Goal: Task Accomplishment & Management: Complete application form

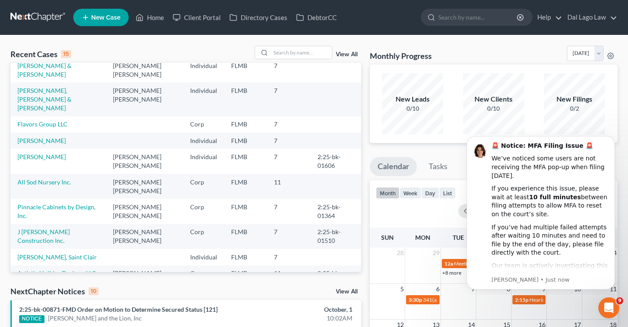
scroll to position [48, 0]
click at [54, 178] on link "All Sod Nursery Inc." at bounding box center [44, 181] width 54 height 7
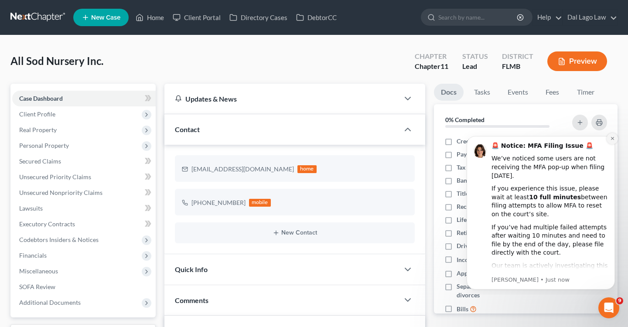
click at [613, 138] on icon "Dismiss notification" at bounding box center [612, 138] width 5 height 5
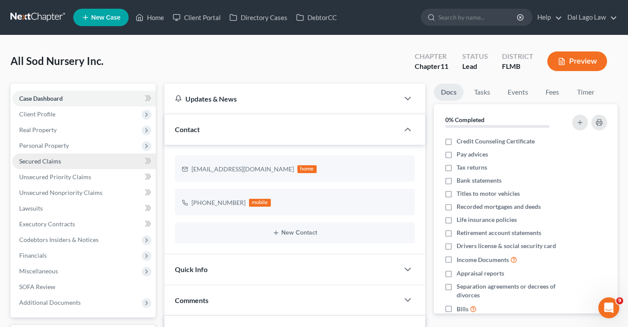
click at [54, 163] on span "Secured Claims" at bounding box center [40, 160] width 42 height 7
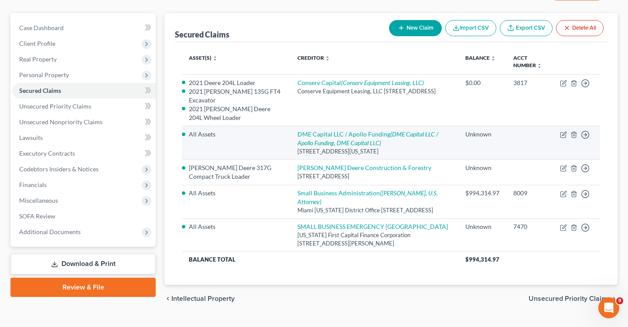
scroll to position [72, 0]
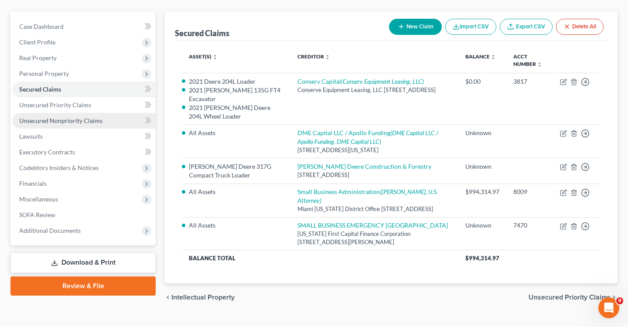
click at [64, 120] on span "Unsecured Nonpriority Claims" at bounding box center [60, 120] width 83 height 7
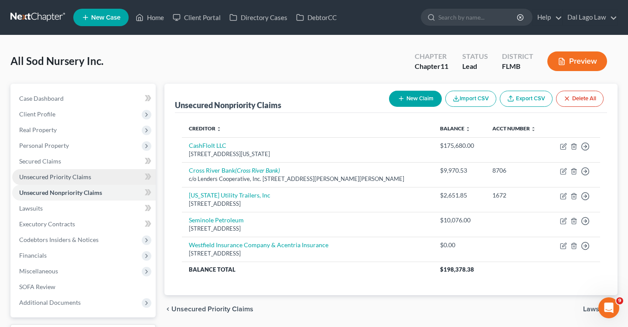
click at [81, 177] on span "Unsecured Priority Claims" at bounding box center [55, 176] width 72 height 7
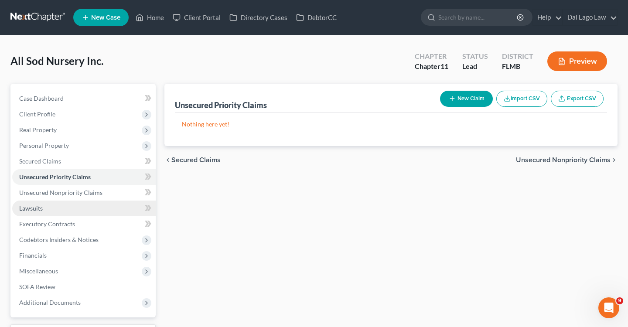
click at [47, 211] on link "Lawsuits" at bounding box center [83, 209] width 143 height 16
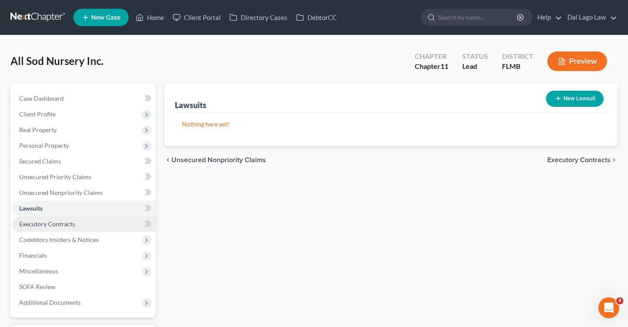
click at [70, 223] on span "Executory Contracts" at bounding box center [47, 223] width 56 height 7
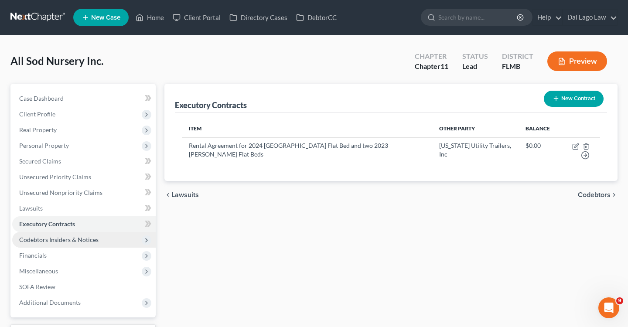
click at [65, 240] on span "Codebtors Insiders & Notices" at bounding box center [58, 239] width 79 height 7
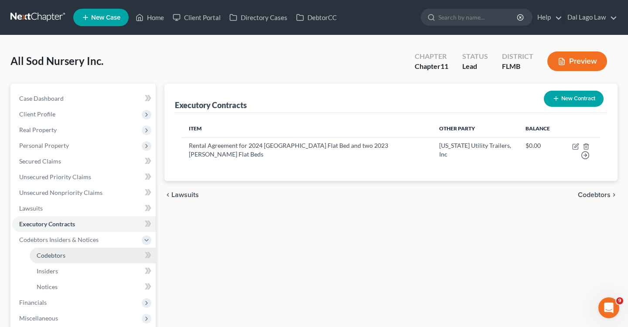
click at [59, 253] on span "Codebtors" at bounding box center [51, 255] width 29 height 7
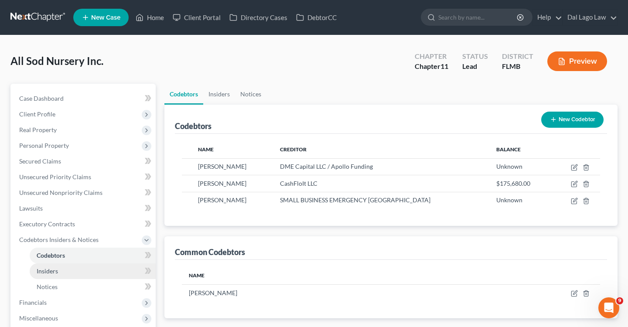
click at [54, 271] on span "Insiders" at bounding box center [47, 270] width 21 height 7
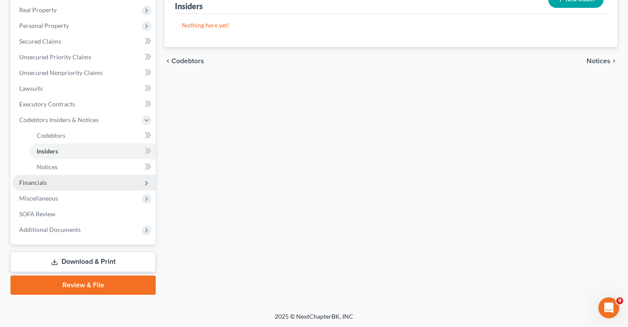
click at [51, 184] on span "Financials" at bounding box center [83, 183] width 143 height 16
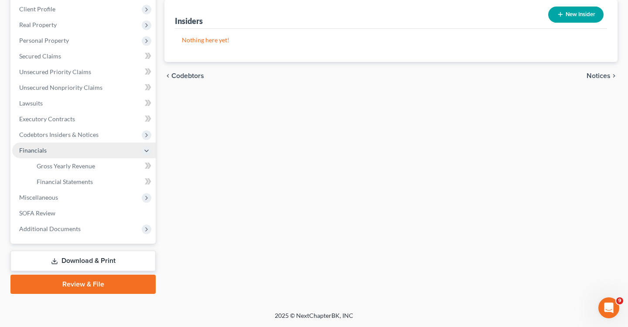
scroll to position [104, 0]
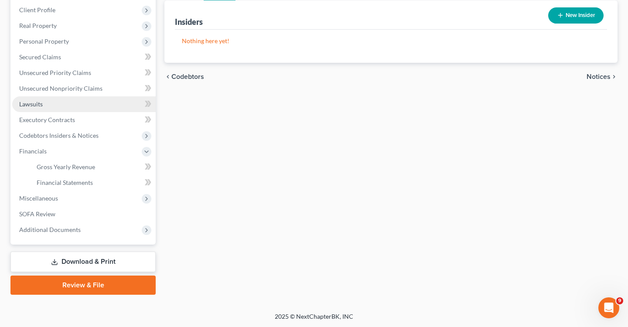
click at [46, 105] on link "Lawsuits" at bounding box center [83, 104] width 143 height 16
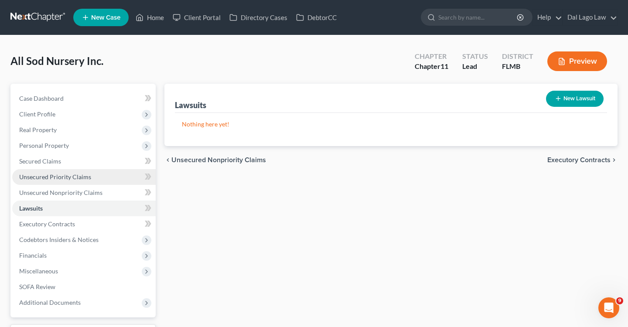
click at [55, 173] on span "Unsecured Priority Claims" at bounding box center [55, 176] width 72 height 7
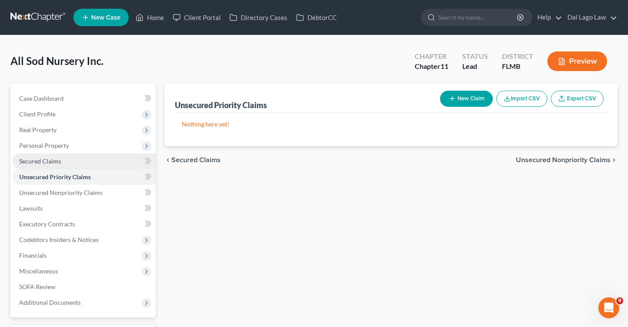
click at [47, 160] on span "Secured Claims" at bounding box center [40, 160] width 42 height 7
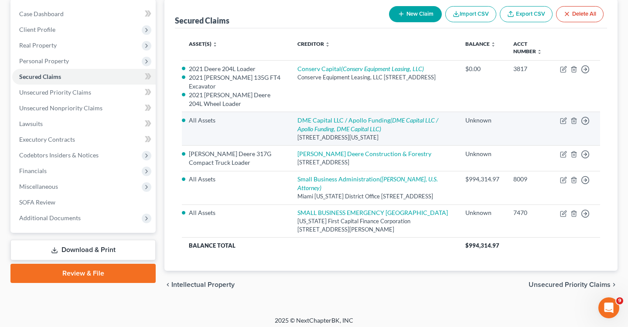
scroll to position [94, 0]
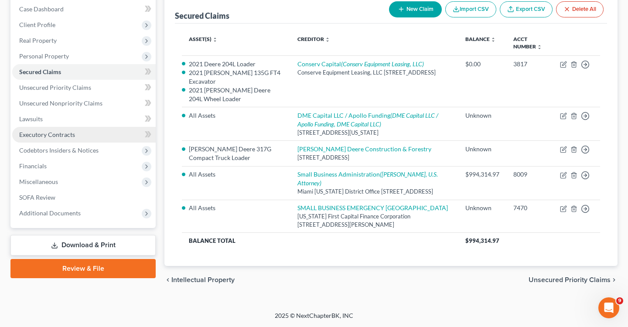
click at [48, 127] on link "Executory Contracts" at bounding box center [83, 135] width 143 height 16
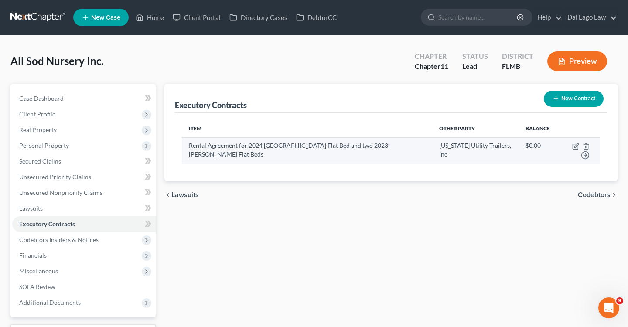
click at [567, 146] on td "Move to D Move to E Move to F Move to Notice Only" at bounding box center [578, 150] width 43 height 26
click at [572, 148] on icon "button" at bounding box center [575, 146] width 7 height 7
select select "9"
select select "2"
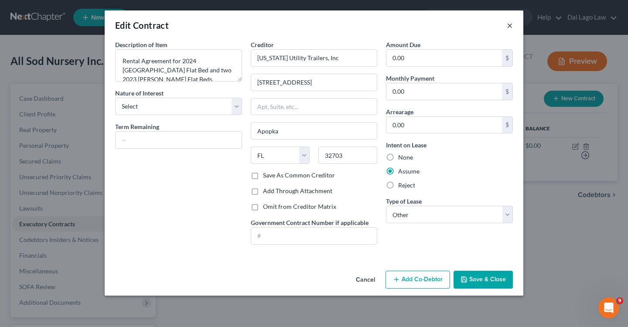
click at [509, 25] on button "×" at bounding box center [510, 25] width 6 height 10
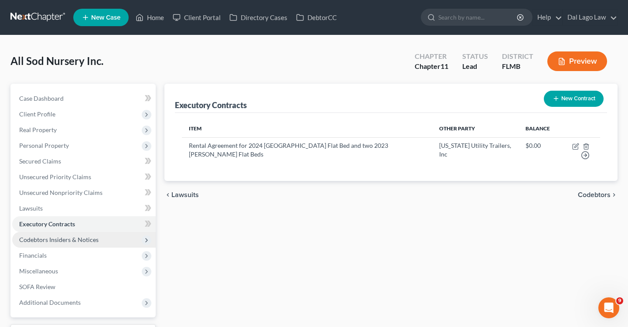
click at [77, 240] on span "Codebtors Insiders & Notices" at bounding box center [58, 239] width 79 height 7
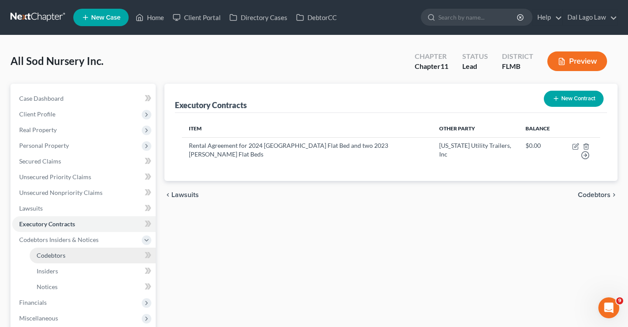
click at [71, 256] on link "Codebtors" at bounding box center [93, 256] width 126 height 16
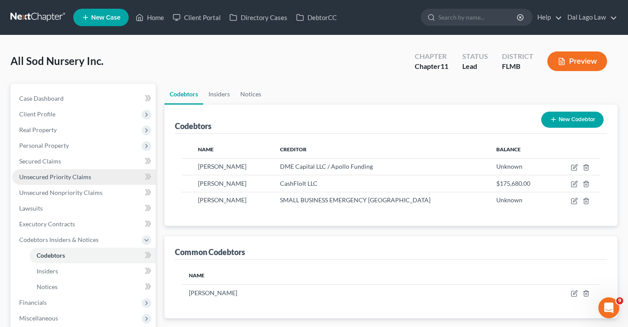
click at [40, 178] on span "Unsecured Priority Claims" at bounding box center [55, 176] width 72 height 7
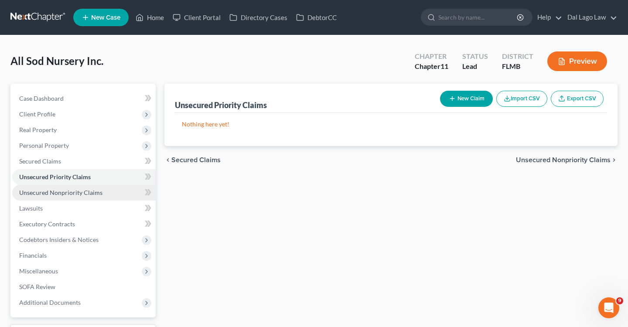
click at [44, 192] on span "Unsecured Nonpriority Claims" at bounding box center [60, 192] width 83 height 7
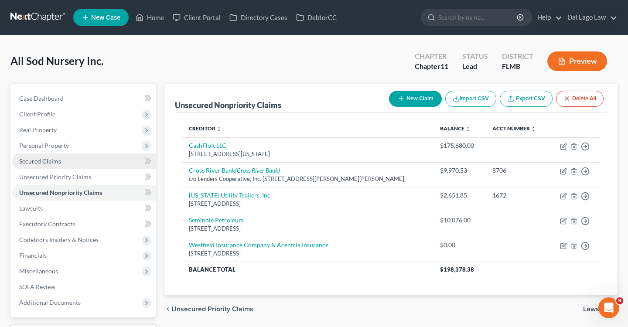
click at [34, 161] on span "Secured Claims" at bounding box center [40, 160] width 42 height 7
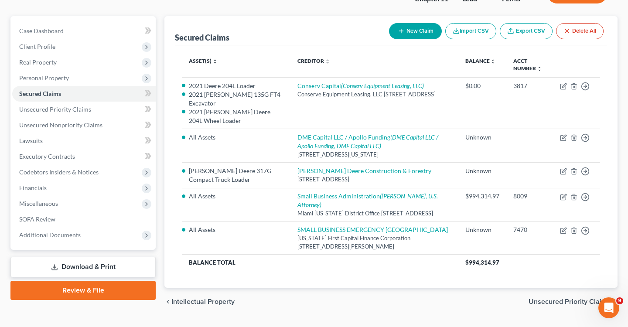
scroll to position [97, 0]
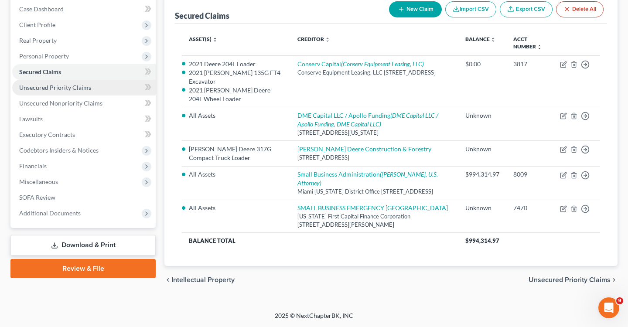
click at [75, 84] on span "Unsecured Priority Claims" at bounding box center [55, 87] width 72 height 7
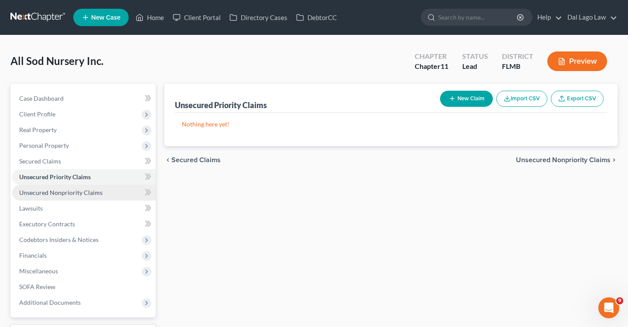
click at [62, 196] on link "Unsecured Nonpriority Claims" at bounding box center [83, 193] width 143 height 16
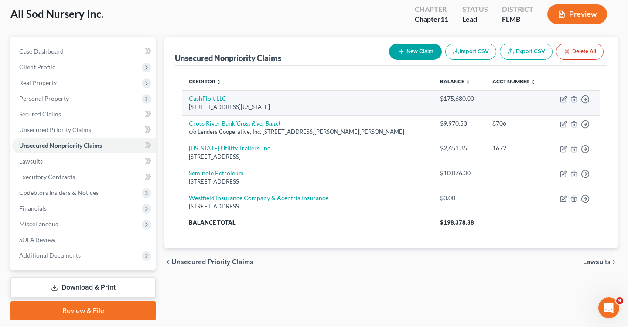
scroll to position [48, 0]
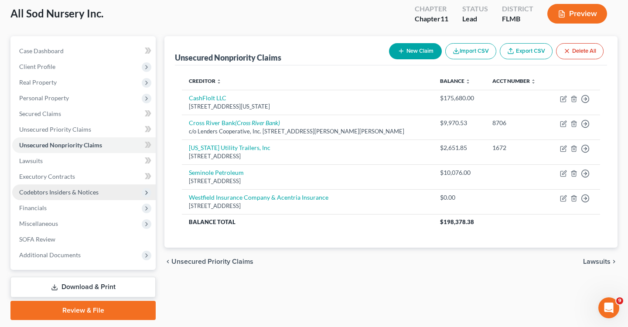
click at [58, 195] on span "Codebtors Insiders & Notices" at bounding box center [58, 191] width 79 height 7
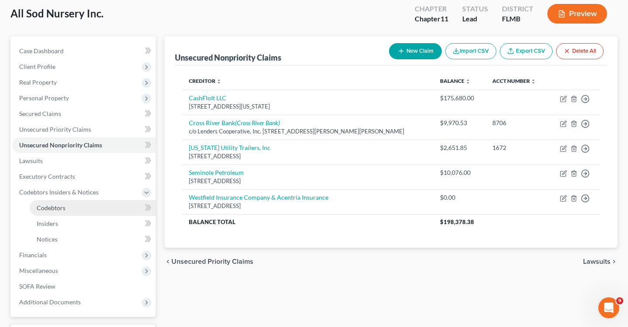
click at [57, 208] on span "Codebtors" at bounding box center [51, 207] width 29 height 7
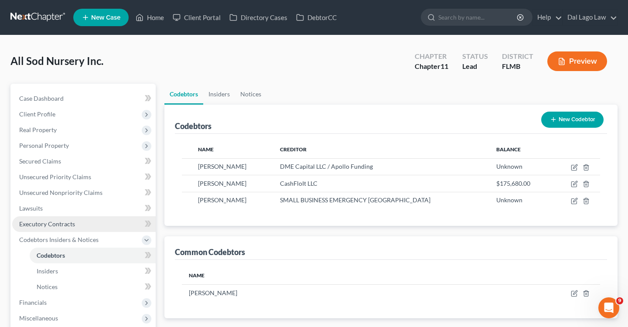
click at [58, 222] on span "Executory Contracts" at bounding box center [47, 223] width 56 height 7
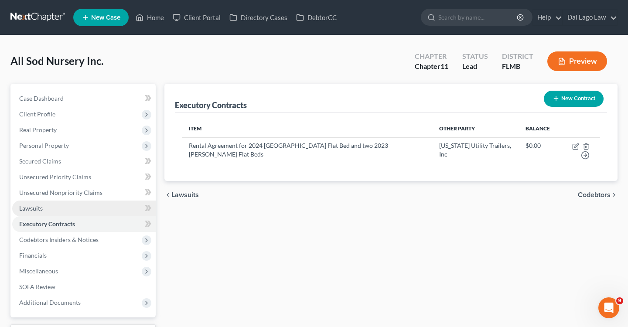
click at [52, 206] on link "Lawsuits" at bounding box center [83, 209] width 143 height 16
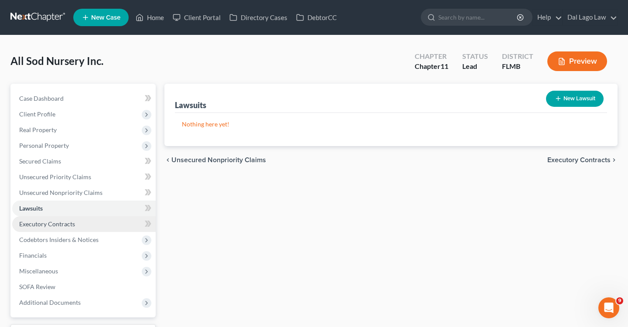
click at [52, 228] on link "Executory Contracts" at bounding box center [83, 224] width 143 height 16
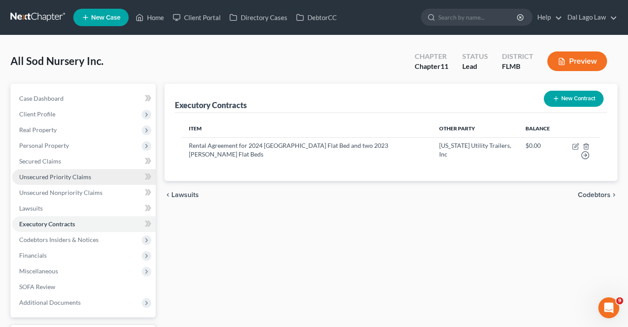
click at [63, 179] on span "Unsecured Priority Claims" at bounding box center [55, 176] width 72 height 7
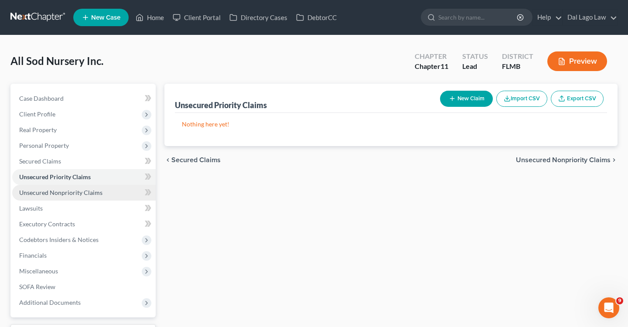
click at [54, 195] on span "Unsecured Nonpriority Claims" at bounding box center [60, 192] width 83 height 7
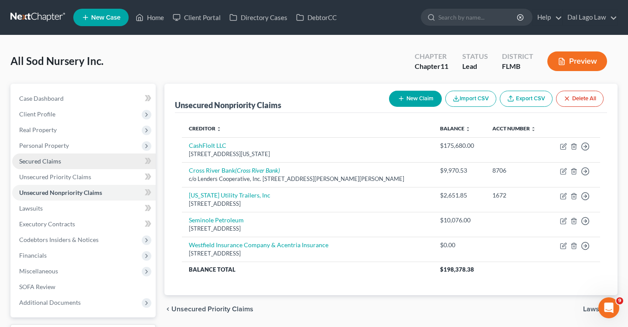
click at [57, 162] on span "Secured Claims" at bounding box center [40, 160] width 42 height 7
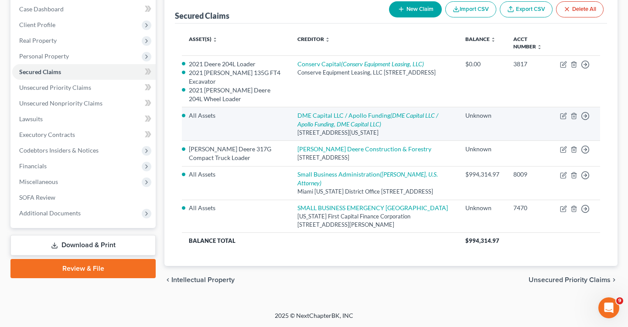
scroll to position [97, 0]
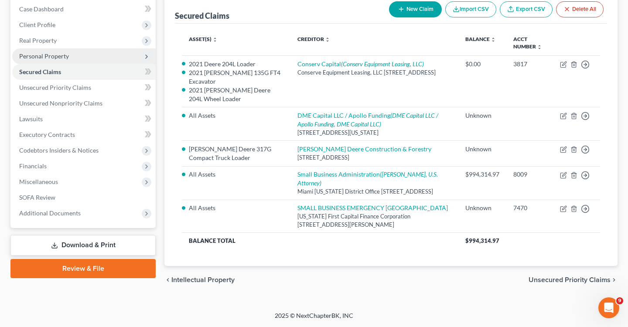
click at [47, 52] on span "Personal Property" at bounding box center [44, 55] width 50 height 7
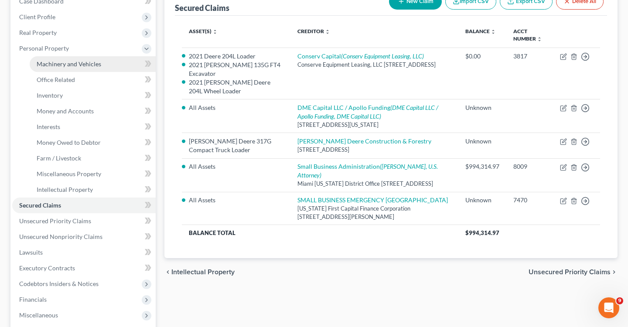
click at [52, 64] on span "Machinery and Vehicles" at bounding box center [69, 63] width 65 height 7
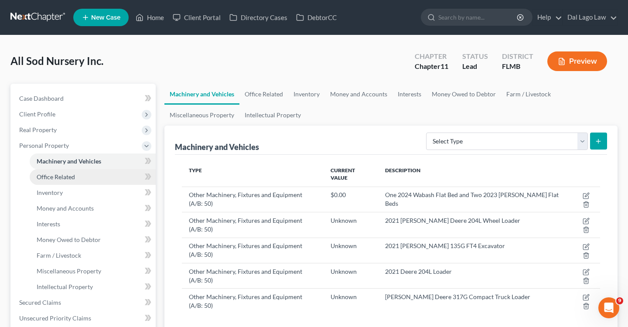
click at [84, 177] on link "Office Related" at bounding box center [93, 177] width 126 height 16
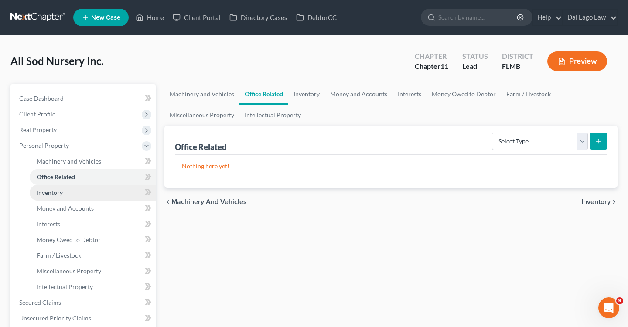
click at [77, 194] on link "Inventory" at bounding box center [93, 193] width 126 height 16
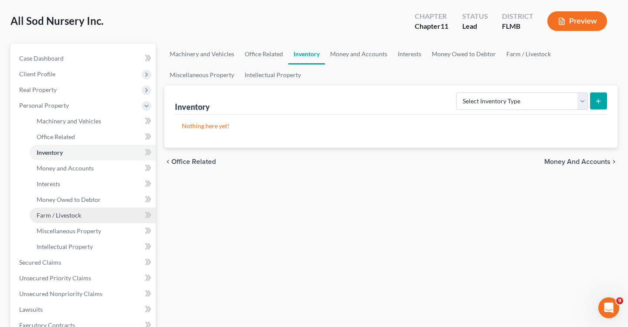
scroll to position [55, 0]
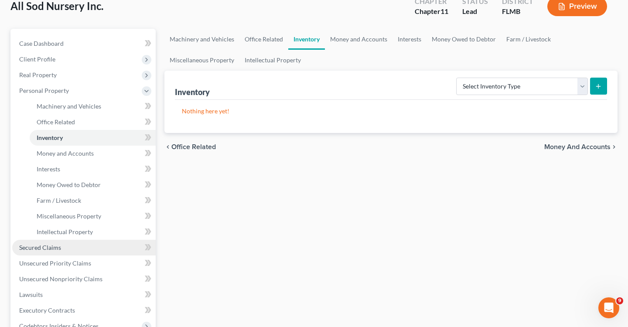
click at [54, 250] on span "Secured Claims" at bounding box center [40, 247] width 42 height 7
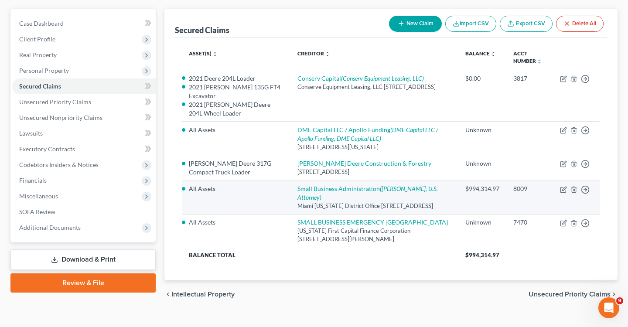
scroll to position [75, 0]
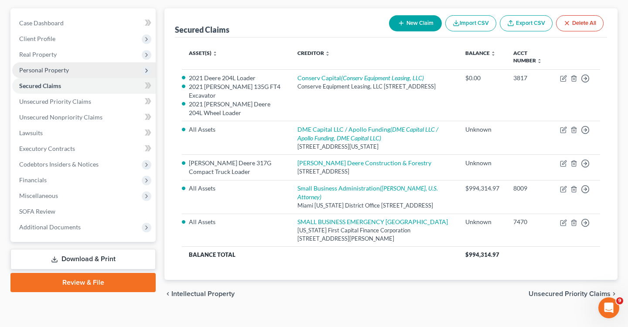
click at [51, 63] on span "Personal Property" at bounding box center [83, 70] width 143 height 16
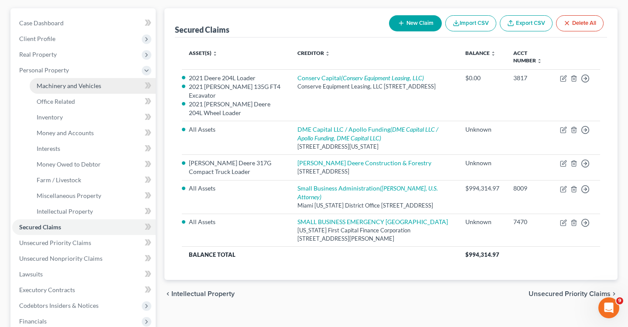
click at [44, 84] on span "Machinery and Vehicles" at bounding box center [69, 85] width 65 height 7
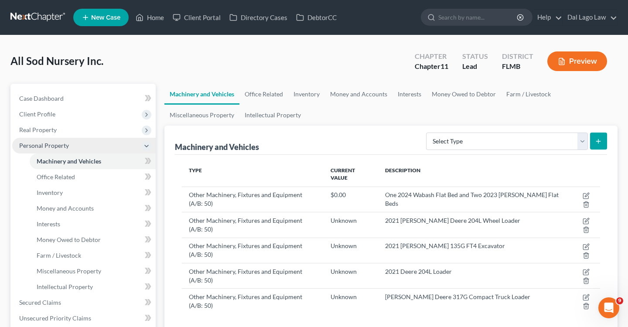
click at [57, 144] on span "Personal Property" at bounding box center [44, 145] width 50 height 7
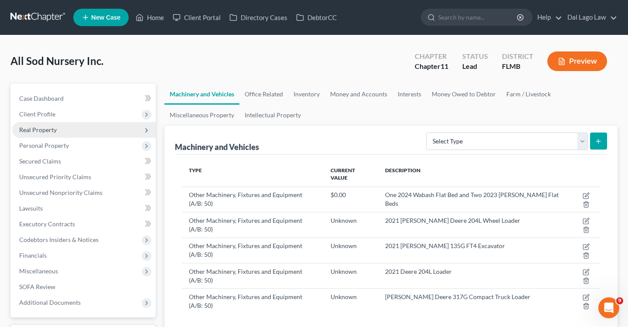
click at [44, 131] on span "Real Property" at bounding box center [38, 129] width 38 height 7
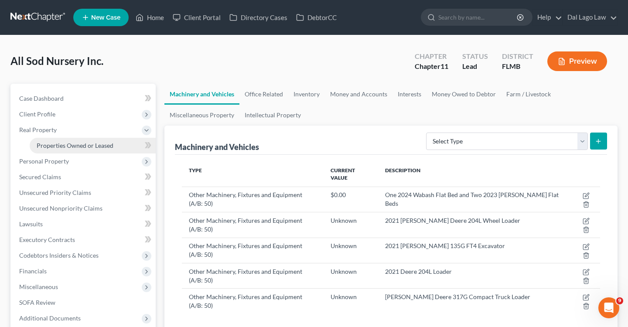
click at [50, 145] on span "Properties Owned or Leased" at bounding box center [75, 145] width 77 height 7
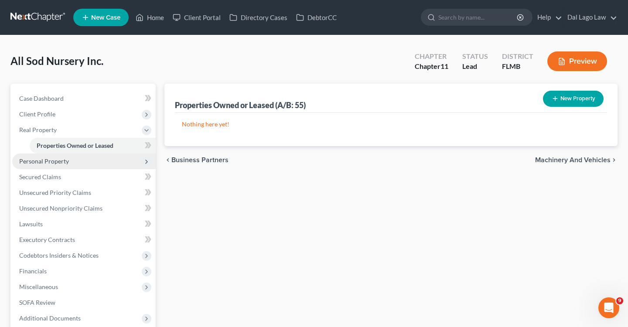
click at [55, 161] on span "Personal Property" at bounding box center [44, 160] width 50 height 7
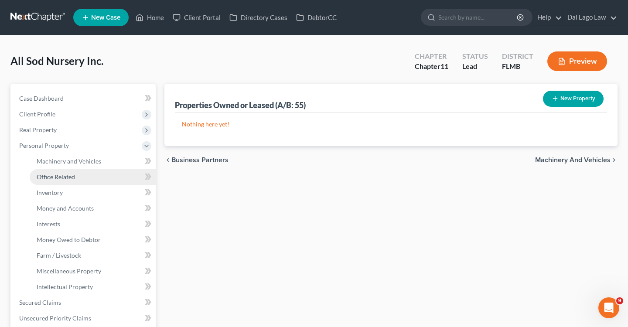
click at [60, 172] on link "Office Related" at bounding box center [93, 177] width 126 height 16
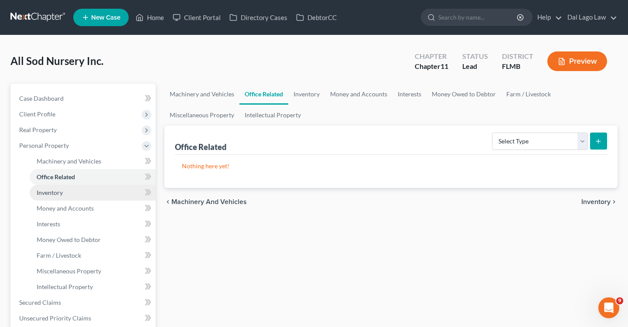
click at [53, 194] on span "Inventory" at bounding box center [50, 192] width 26 height 7
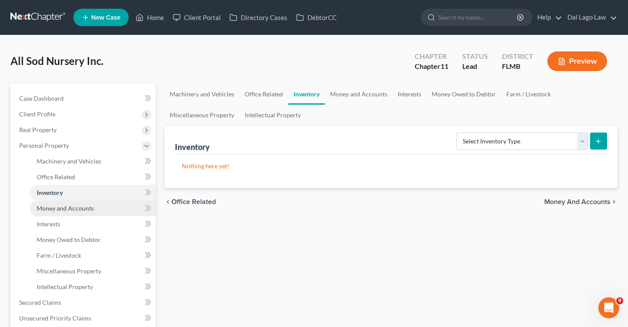
click at [53, 213] on link "Money and Accounts" at bounding box center [93, 209] width 126 height 16
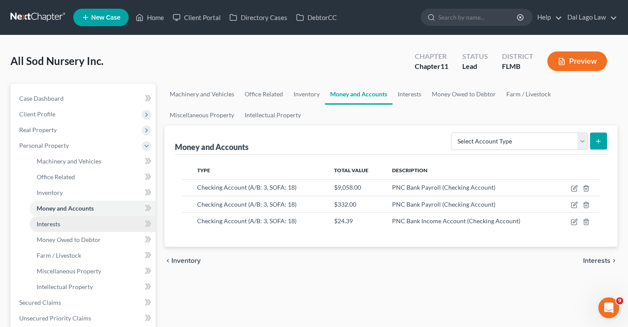
click at [54, 228] on link "Interests" at bounding box center [93, 224] width 126 height 16
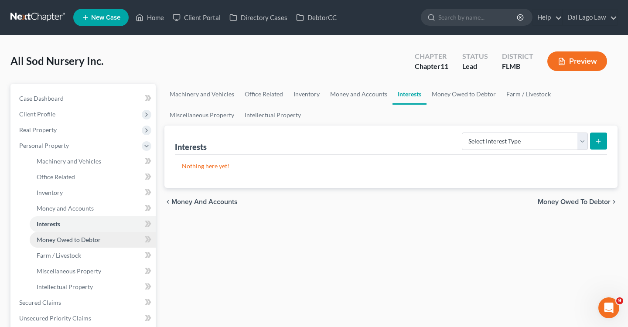
click at [53, 246] on link "Money Owed to Debtor" at bounding box center [93, 240] width 126 height 16
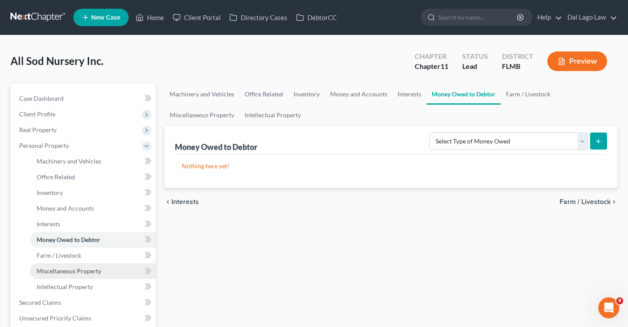
click at [52, 266] on link "Miscellaneous Property" at bounding box center [93, 271] width 126 height 16
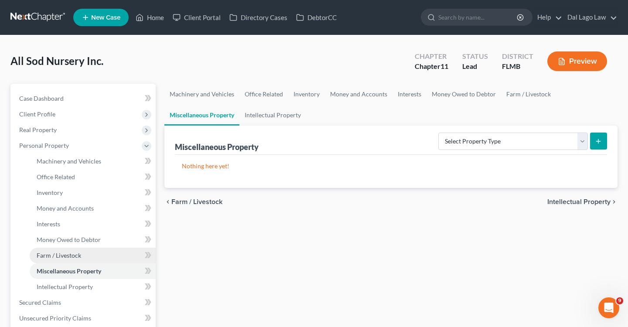
click at [52, 253] on span "Farm / Livestock" at bounding box center [59, 255] width 44 height 7
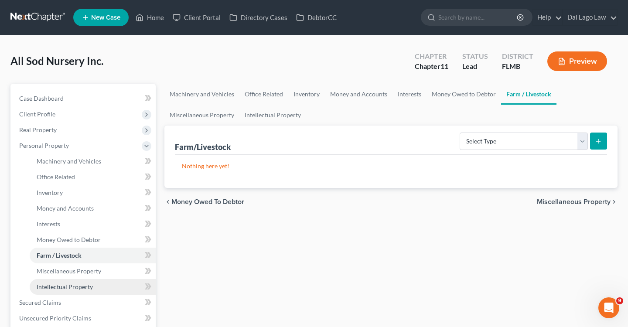
click at [54, 285] on span "Intellectual Property" at bounding box center [65, 286] width 56 height 7
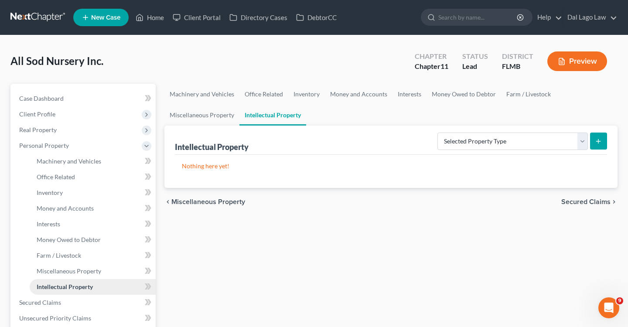
scroll to position [34, 0]
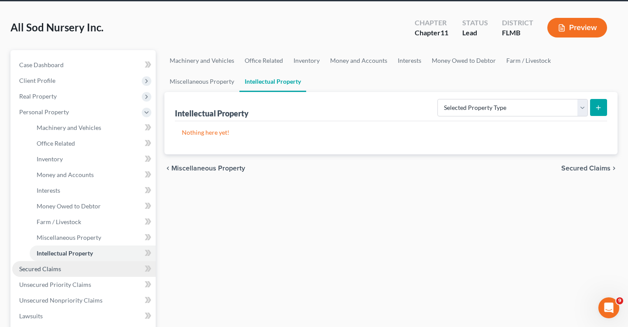
click at [58, 268] on span "Secured Claims" at bounding box center [40, 268] width 42 height 7
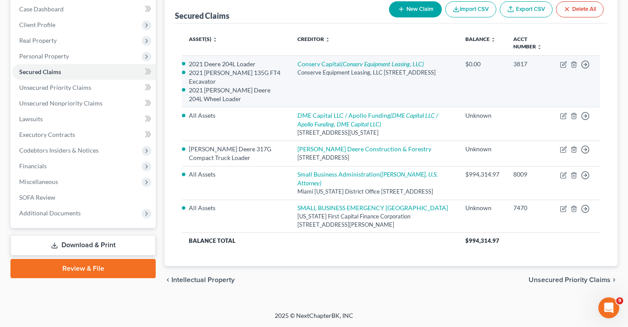
scroll to position [97, 0]
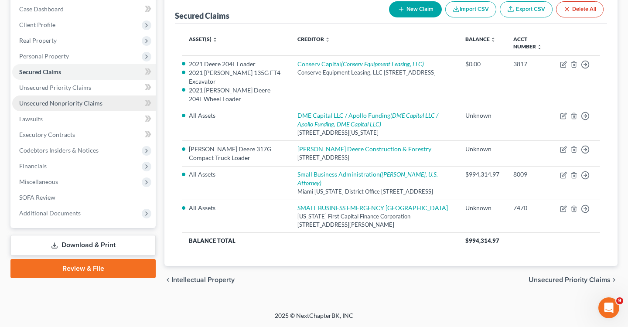
click at [82, 95] on link "Unsecured Nonpriority Claims" at bounding box center [83, 103] width 143 height 16
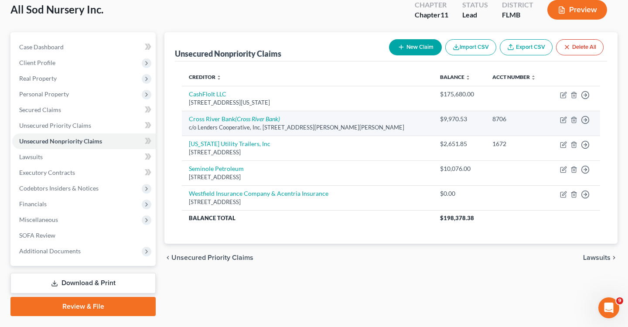
scroll to position [52, 0]
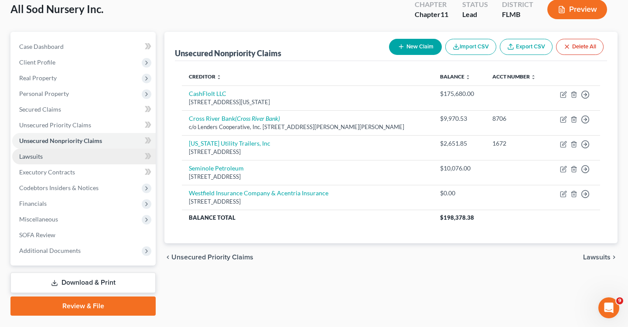
click at [42, 152] on link "Lawsuits" at bounding box center [83, 157] width 143 height 16
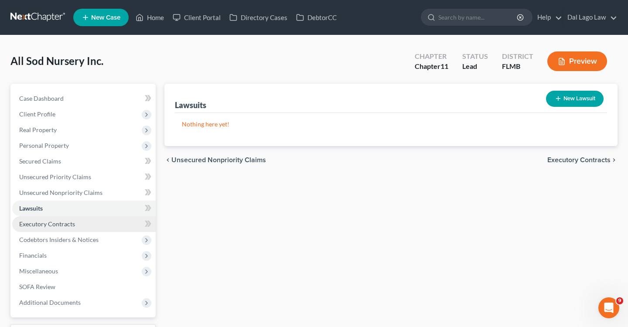
click at [60, 229] on link "Executory Contracts" at bounding box center [83, 224] width 143 height 16
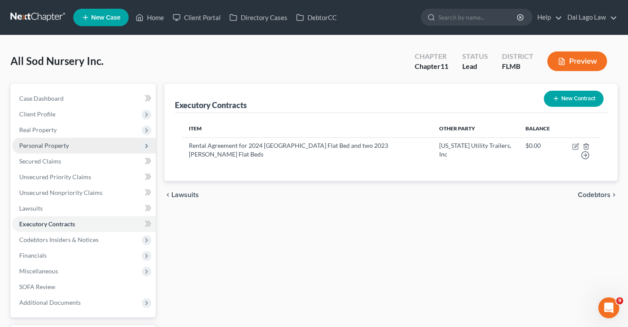
click at [68, 144] on span "Personal Property" at bounding box center [83, 146] width 143 height 16
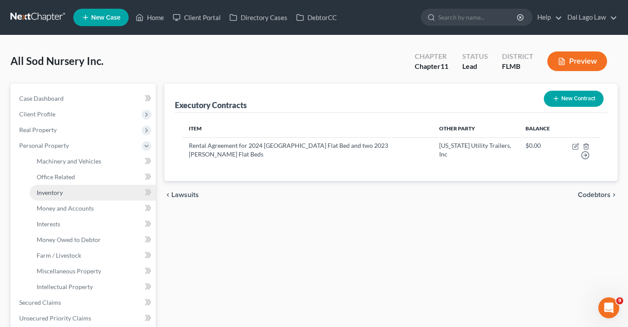
click at [66, 194] on link "Inventory" at bounding box center [93, 193] width 126 height 16
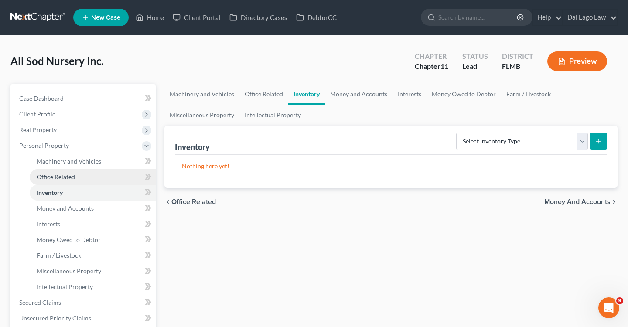
click at [65, 176] on span "Office Related" at bounding box center [56, 176] width 38 height 7
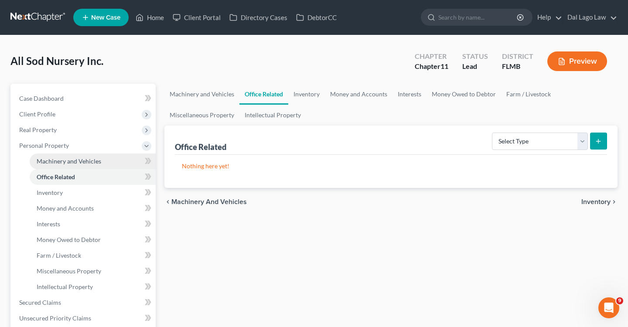
click at [76, 163] on span "Machinery and Vehicles" at bounding box center [69, 160] width 65 height 7
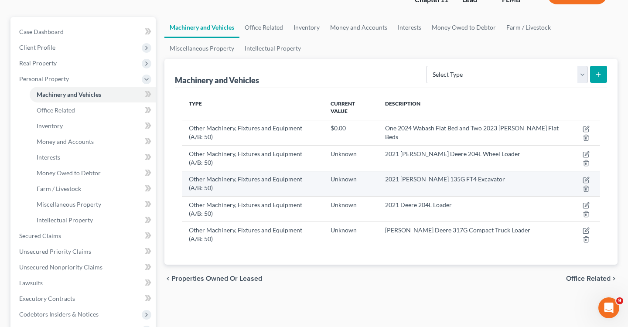
scroll to position [68, 0]
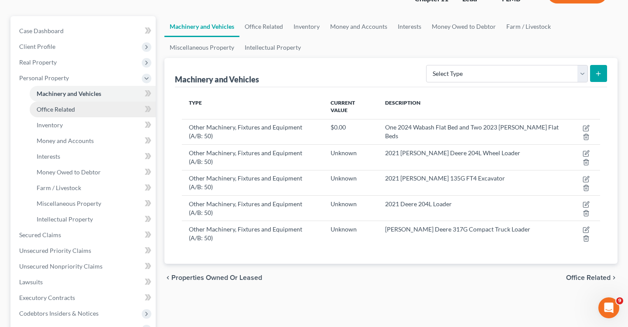
click at [66, 116] on link "Office Related" at bounding box center [93, 110] width 126 height 16
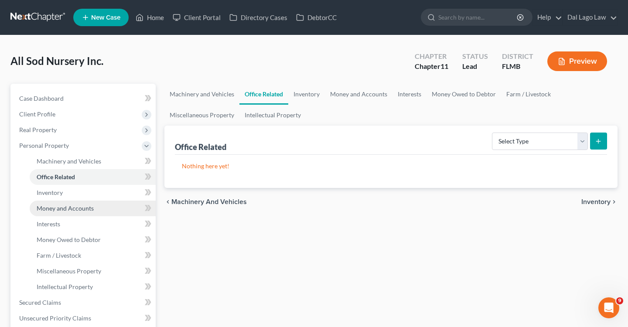
click at [62, 202] on link "Money and Accounts" at bounding box center [93, 209] width 126 height 16
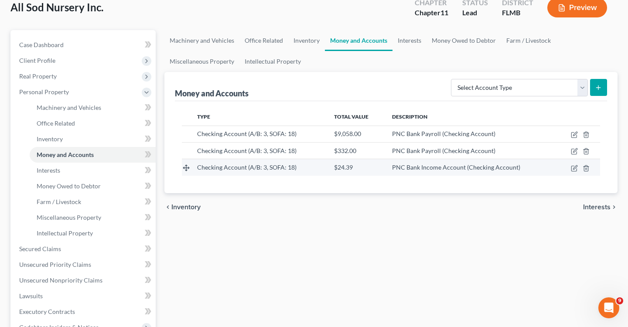
scroll to position [67, 0]
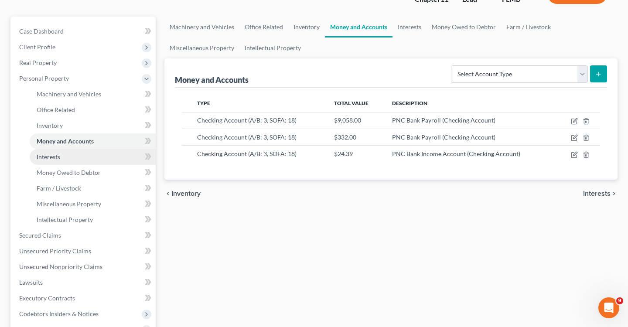
click at [52, 158] on span "Interests" at bounding box center [49, 156] width 24 height 7
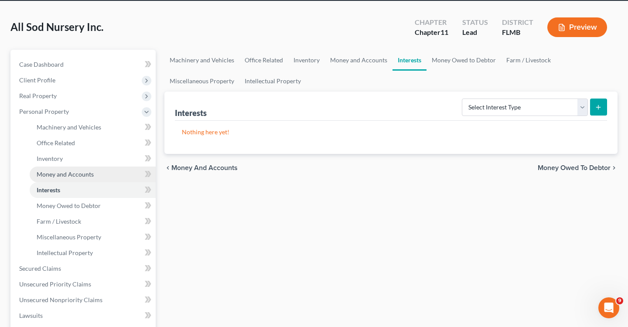
click at [58, 175] on span "Money and Accounts" at bounding box center [65, 174] width 57 height 7
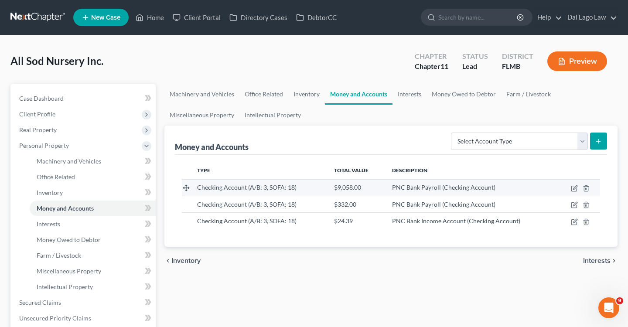
scroll to position [82, 0]
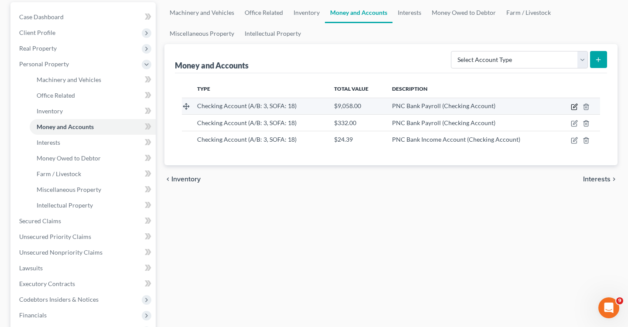
click at [577, 107] on icon "button" at bounding box center [574, 106] width 7 height 7
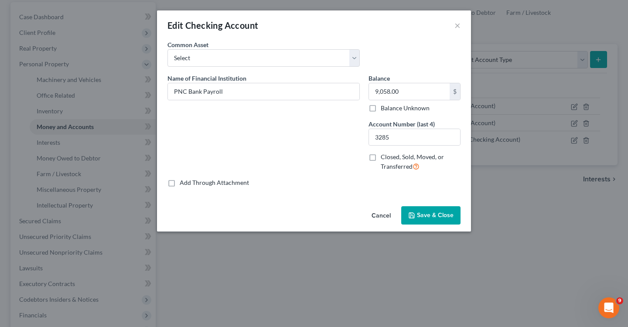
click at [460, 30] on div "Edit Checking Account ×" at bounding box center [314, 25] width 314 height 30
click at [455, 24] on button "×" at bounding box center [457, 25] width 6 height 10
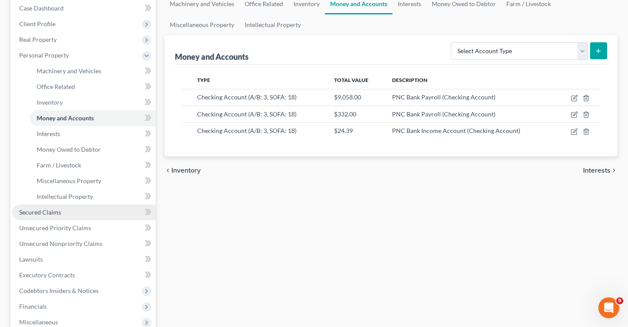
click at [51, 213] on span "Secured Claims" at bounding box center [40, 211] width 42 height 7
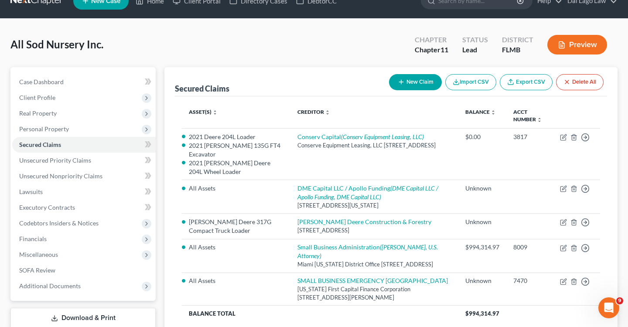
scroll to position [14, 0]
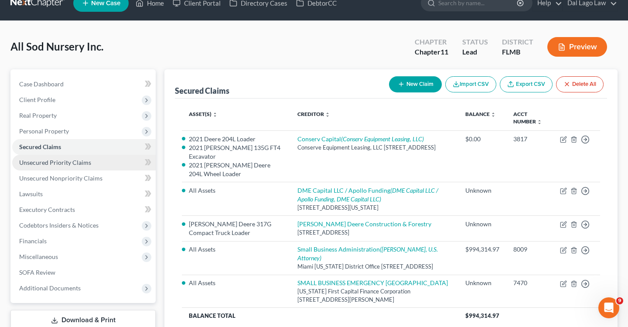
click at [93, 166] on link "Unsecured Priority Claims" at bounding box center [83, 163] width 143 height 16
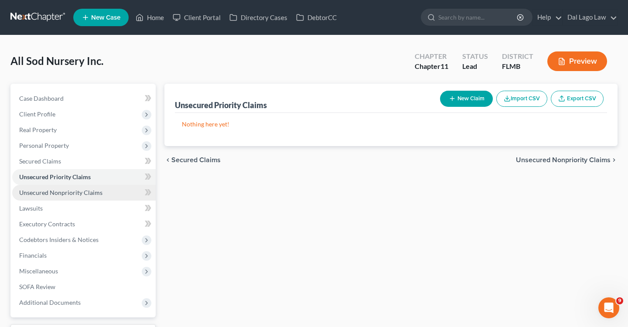
click at [72, 194] on span "Unsecured Nonpriority Claims" at bounding box center [60, 192] width 83 height 7
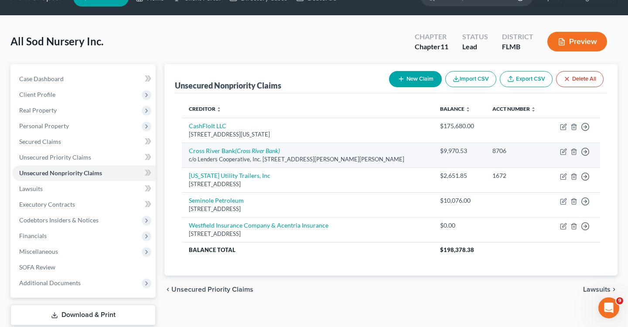
scroll to position [27, 0]
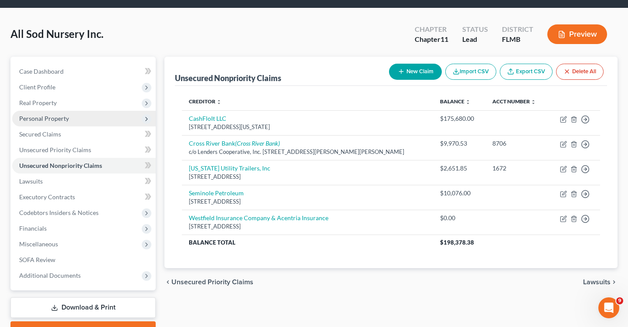
click at [48, 125] on span "Personal Property" at bounding box center [83, 119] width 143 height 16
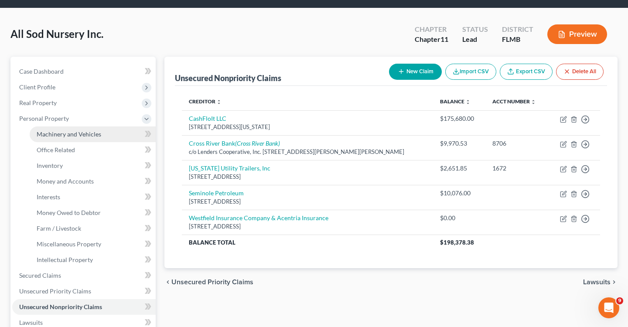
click at [52, 140] on link "Machinery and Vehicles" at bounding box center [93, 134] width 126 height 16
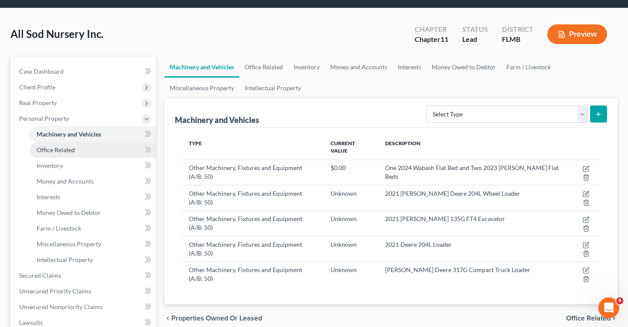
click at [52, 151] on span "Office Related" at bounding box center [56, 149] width 38 height 7
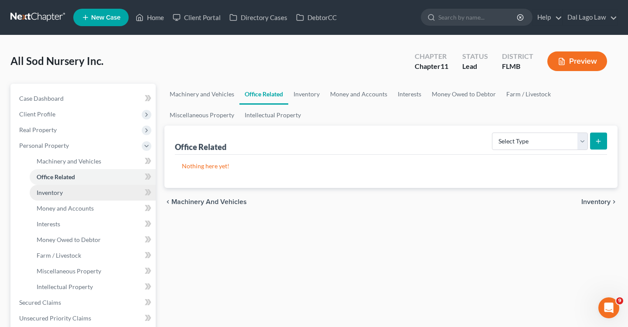
click at [59, 192] on span "Inventory" at bounding box center [50, 192] width 26 height 7
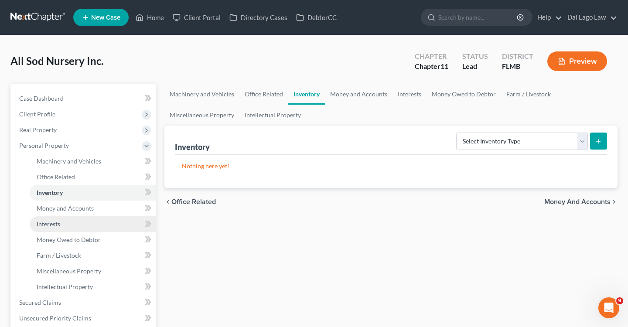
click at [60, 217] on link "Interests" at bounding box center [93, 224] width 126 height 16
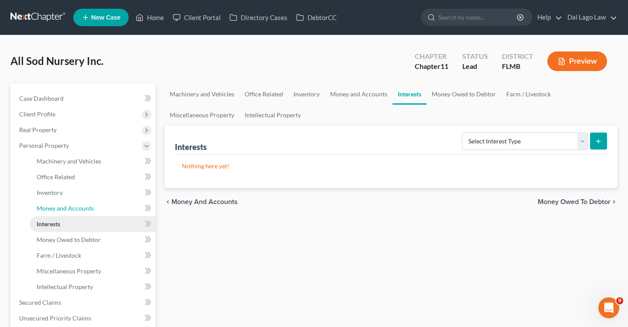
click at [58, 206] on span "Money and Accounts" at bounding box center [65, 208] width 57 height 7
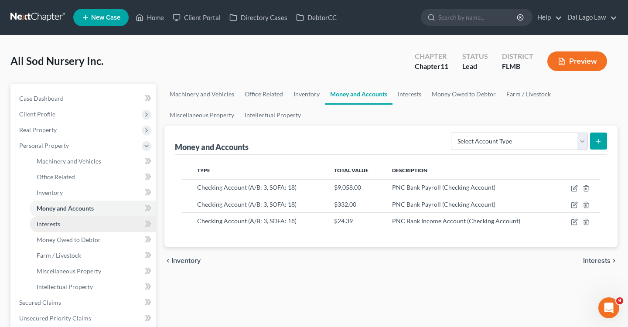
click at [60, 230] on link "Interests" at bounding box center [93, 224] width 126 height 16
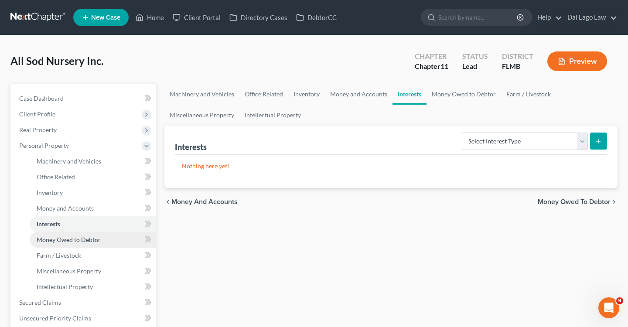
click at [58, 241] on span "Money Owed to Debtor" at bounding box center [69, 239] width 64 height 7
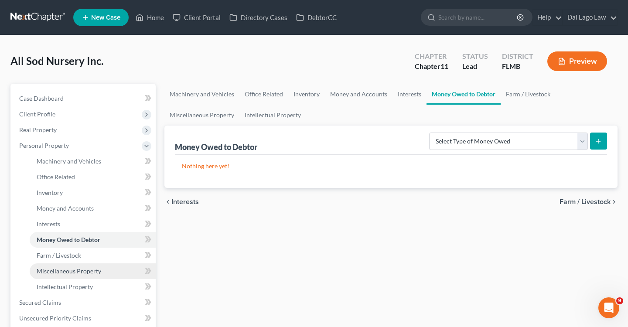
click at [60, 263] on li "Miscellaneous Property" at bounding box center [93, 271] width 126 height 16
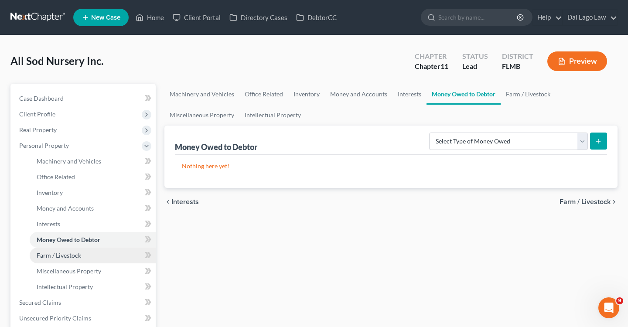
click at [59, 259] on link "Farm / Livestock" at bounding box center [93, 256] width 126 height 16
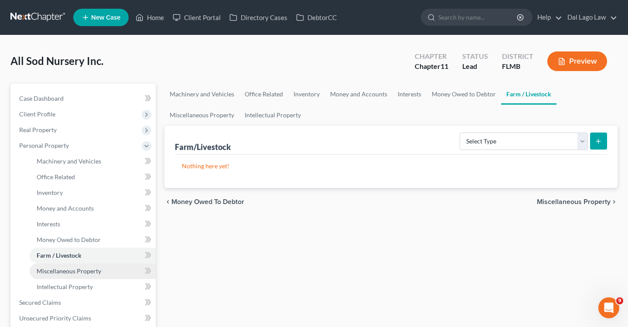
click at [59, 277] on link "Miscellaneous Property" at bounding box center [93, 271] width 126 height 16
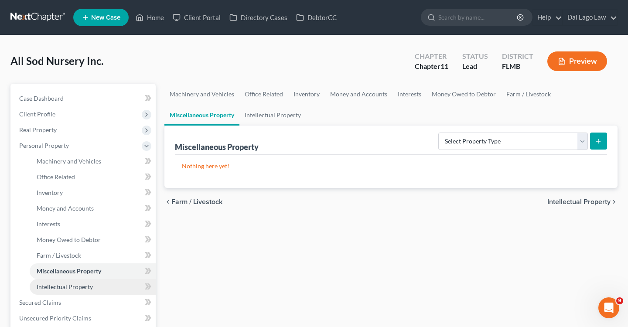
click at [58, 291] on link "Intellectual Property" at bounding box center [93, 287] width 126 height 16
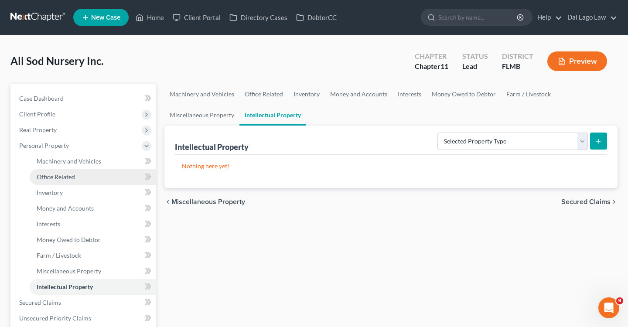
click at [58, 179] on span "Office Related" at bounding box center [56, 176] width 38 height 7
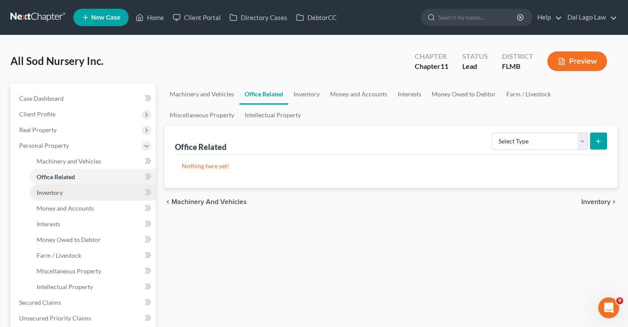
click at [55, 191] on span "Inventory" at bounding box center [50, 192] width 26 height 7
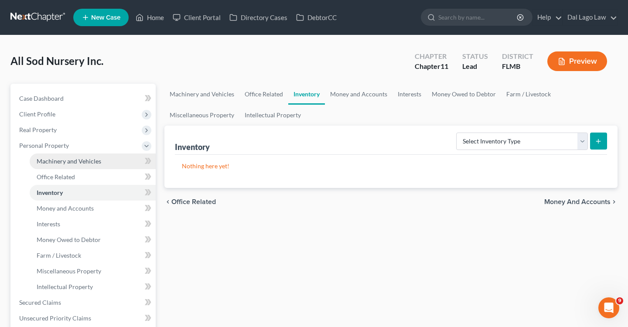
click at [64, 158] on span "Machinery and Vehicles" at bounding box center [69, 160] width 65 height 7
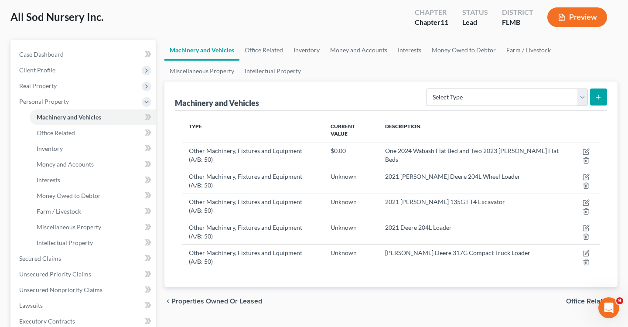
scroll to position [51, 0]
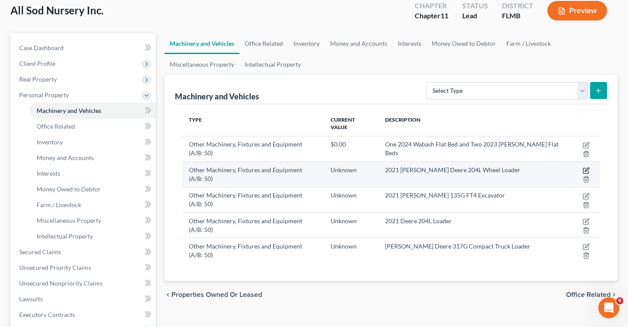
click at [583, 167] on icon "button" at bounding box center [586, 170] width 7 height 7
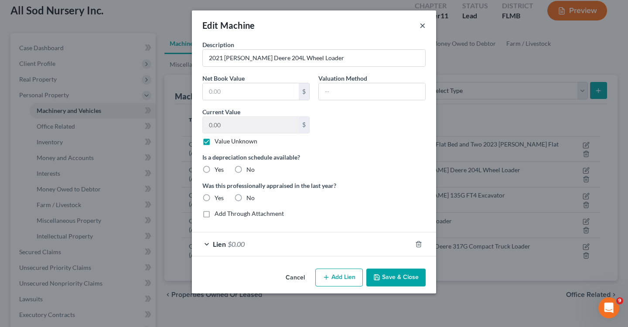
click at [425, 22] on button "×" at bounding box center [422, 25] width 6 height 10
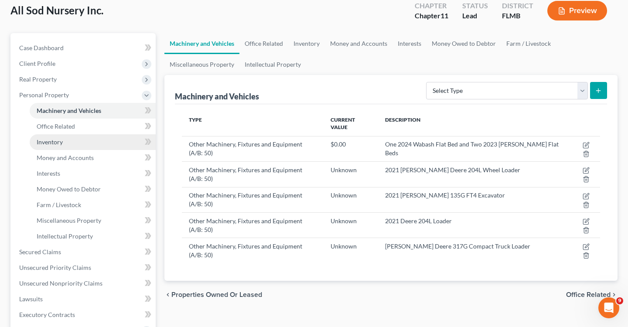
click at [81, 142] on link "Inventory" at bounding box center [93, 142] width 126 height 16
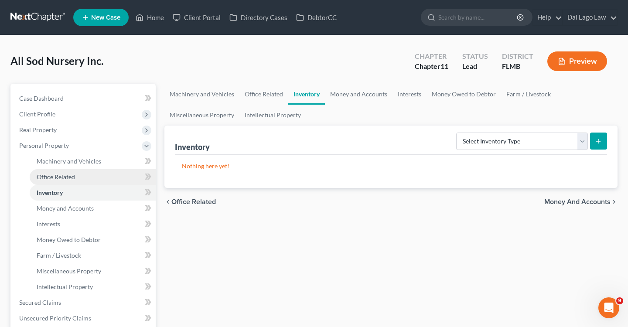
click at [75, 174] on link "Office Related" at bounding box center [93, 177] width 126 height 16
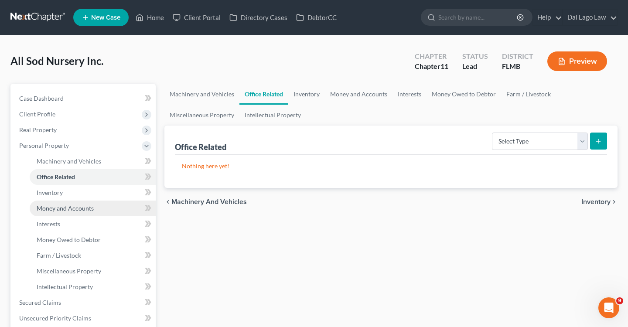
click at [69, 212] on link "Money and Accounts" at bounding box center [93, 209] width 126 height 16
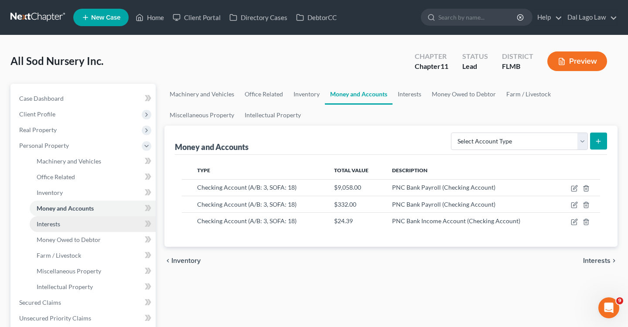
click at [62, 221] on link "Interests" at bounding box center [93, 224] width 126 height 16
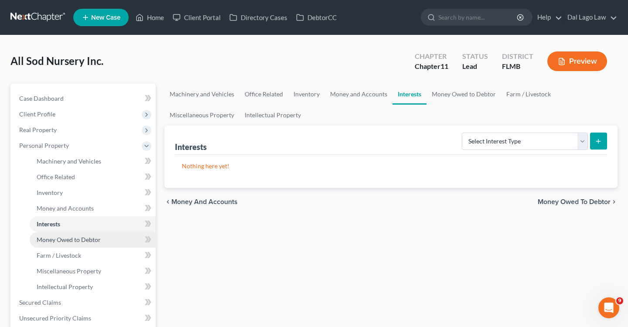
click at [60, 244] on link "Money Owed to Debtor" at bounding box center [93, 240] width 126 height 16
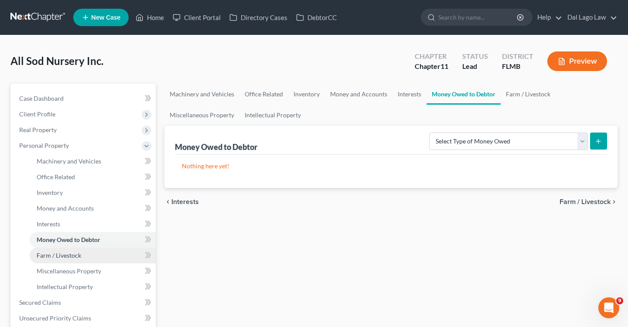
click at [60, 255] on span "Farm / Livestock" at bounding box center [59, 255] width 44 height 7
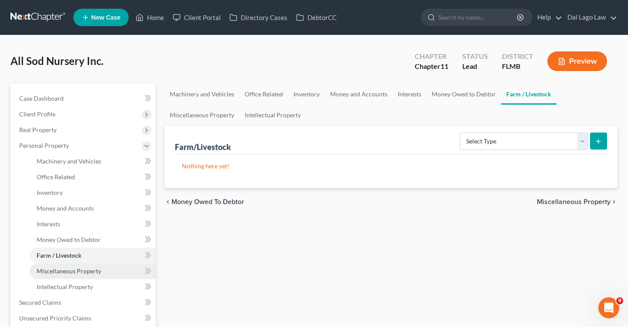
click at [52, 274] on span "Miscellaneous Property" at bounding box center [69, 270] width 65 height 7
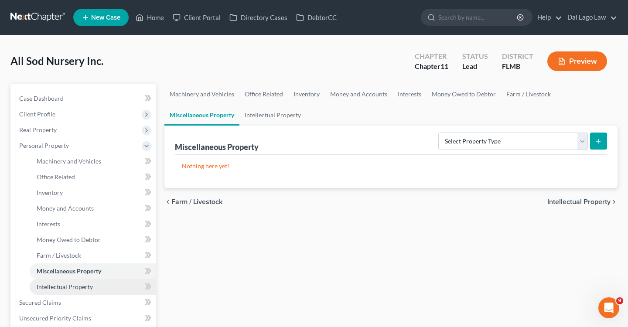
click at [52, 286] on span "Intellectual Property" at bounding box center [65, 286] width 56 height 7
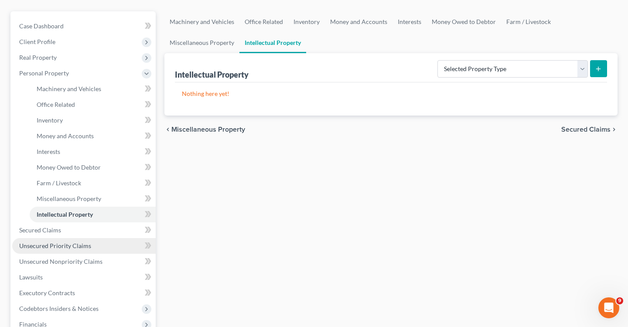
click at [45, 238] on link "Unsecured Priority Claims" at bounding box center [83, 246] width 143 height 16
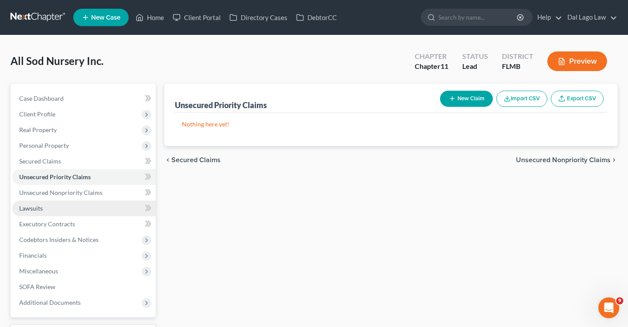
click at [82, 203] on link "Lawsuits" at bounding box center [83, 209] width 143 height 16
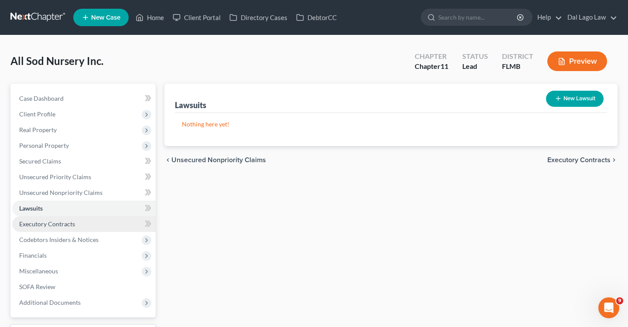
click at [86, 225] on link "Executory Contracts" at bounding box center [83, 224] width 143 height 16
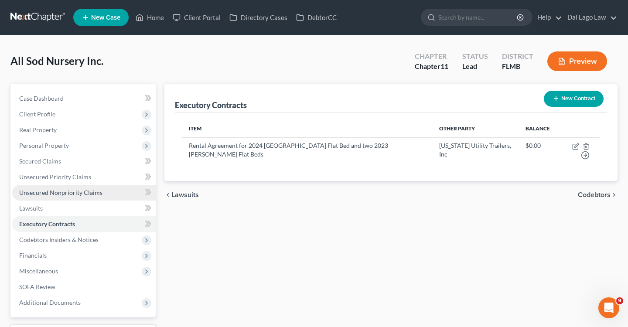
click at [68, 191] on span "Unsecured Nonpriority Claims" at bounding box center [60, 192] width 83 height 7
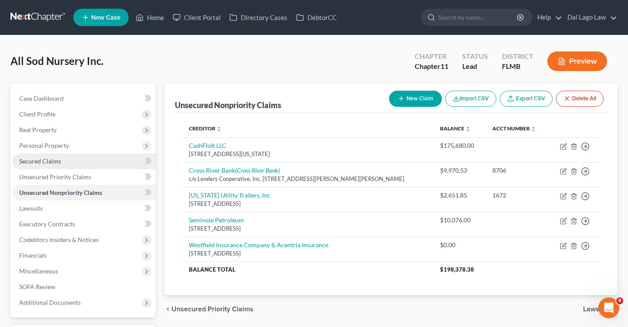
click at [66, 166] on link "Secured Claims" at bounding box center [83, 161] width 143 height 16
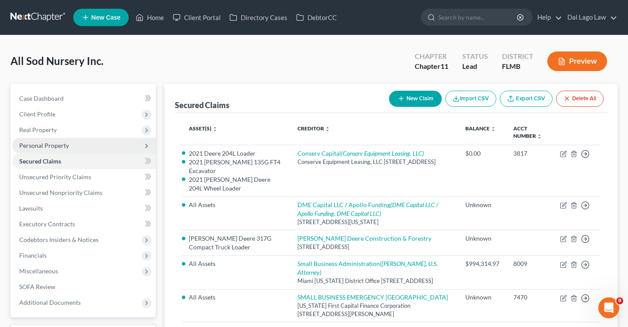
click at [62, 147] on span "Personal Property" at bounding box center [44, 145] width 50 height 7
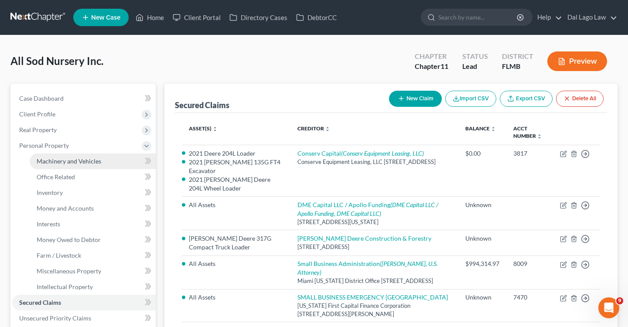
click at [60, 158] on span "Machinery and Vehicles" at bounding box center [69, 160] width 65 height 7
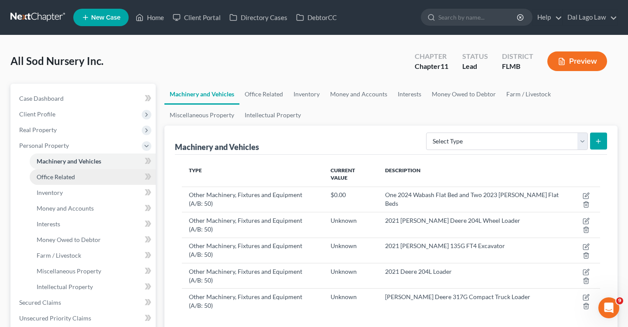
click at [58, 174] on span "Office Related" at bounding box center [56, 176] width 38 height 7
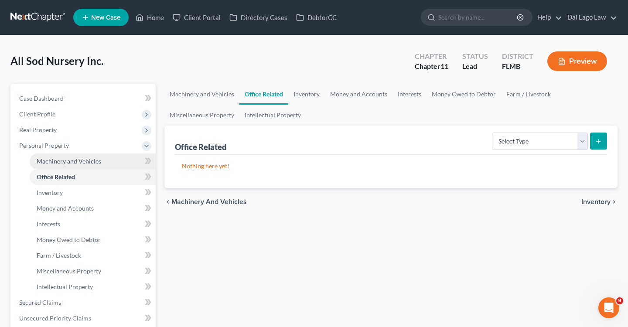
click at [61, 164] on span "Machinery and Vehicles" at bounding box center [69, 160] width 65 height 7
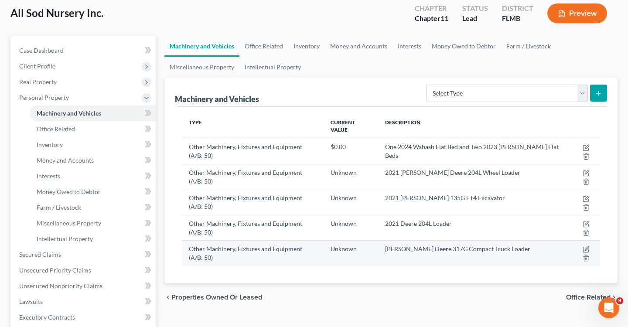
scroll to position [54, 0]
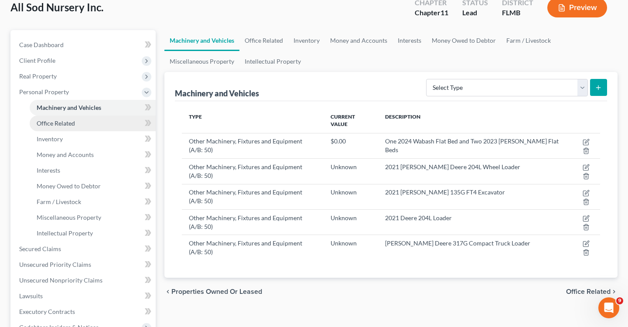
click at [74, 127] on link "Office Related" at bounding box center [93, 124] width 126 height 16
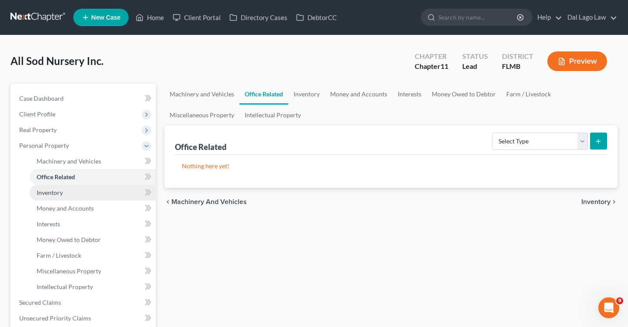
click at [54, 199] on link "Inventory" at bounding box center [93, 193] width 126 height 16
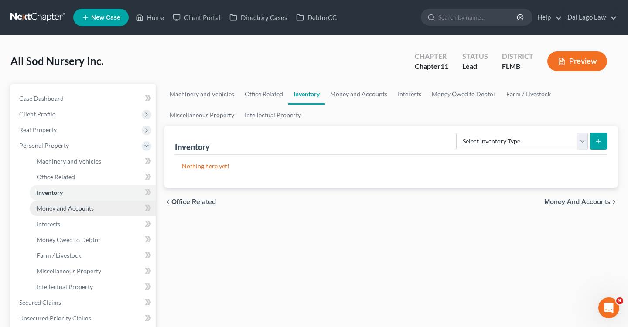
click at [58, 212] on link "Money and Accounts" at bounding box center [93, 209] width 126 height 16
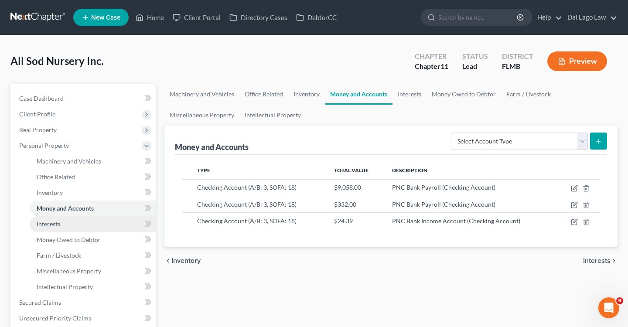
click at [56, 226] on span "Interests" at bounding box center [49, 223] width 24 height 7
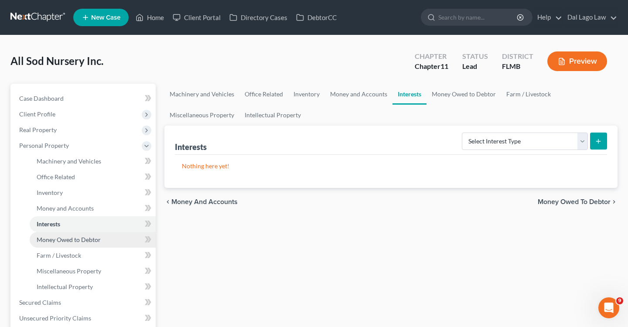
click at [55, 243] on link "Money Owed to Debtor" at bounding box center [93, 240] width 126 height 16
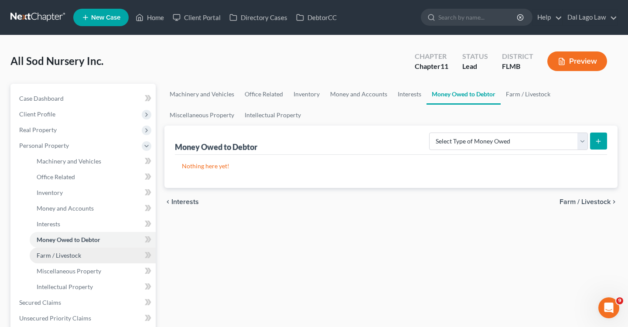
click at [58, 251] on link "Farm / Livestock" at bounding box center [93, 256] width 126 height 16
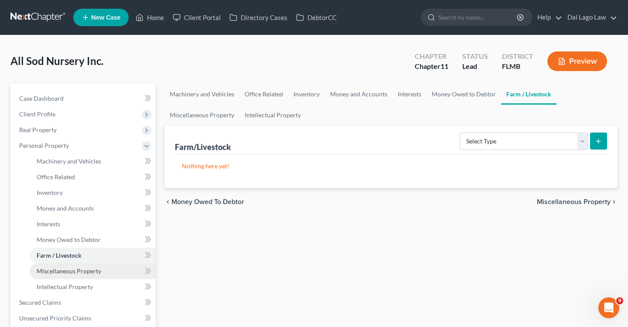
click at [62, 272] on span "Miscellaneous Property" at bounding box center [69, 270] width 65 height 7
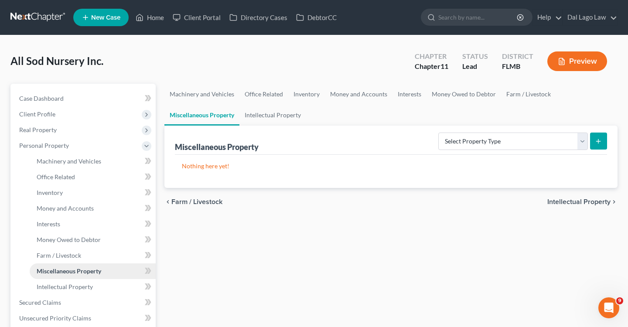
scroll to position [23, 0]
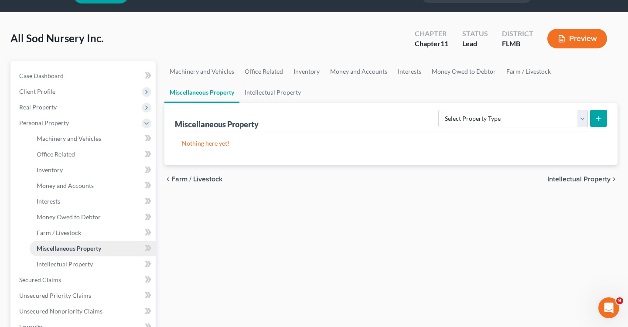
click at [67, 254] on link "Miscellaneous Property" at bounding box center [93, 249] width 126 height 16
click at [61, 265] on span "Intellectual Property" at bounding box center [65, 263] width 56 height 7
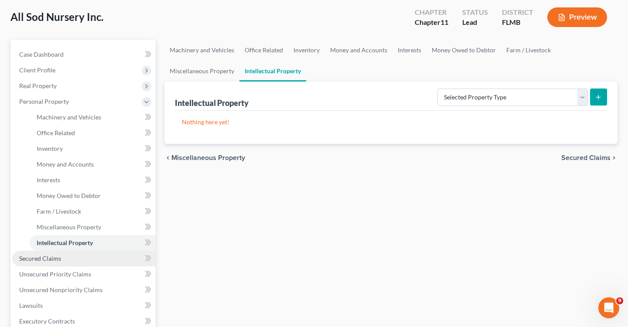
click at [61, 263] on link "Secured Claims" at bounding box center [83, 259] width 143 height 16
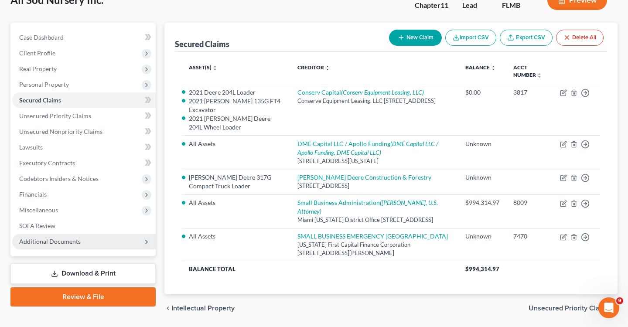
scroll to position [86, 0]
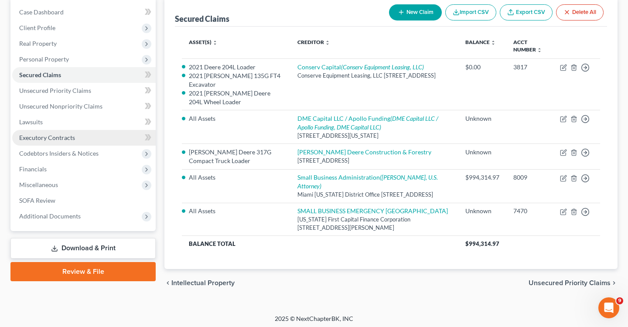
click at [51, 132] on link "Executory Contracts" at bounding box center [83, 138] width 143 height 16
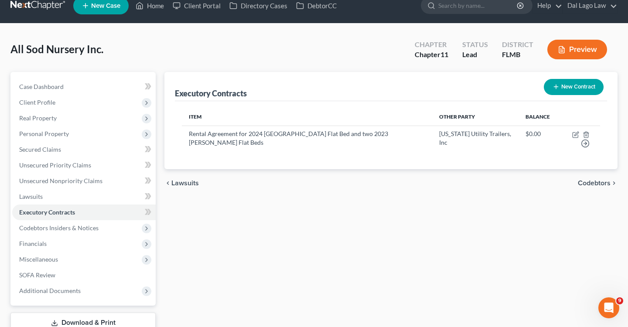
scroll to position [14, 0]
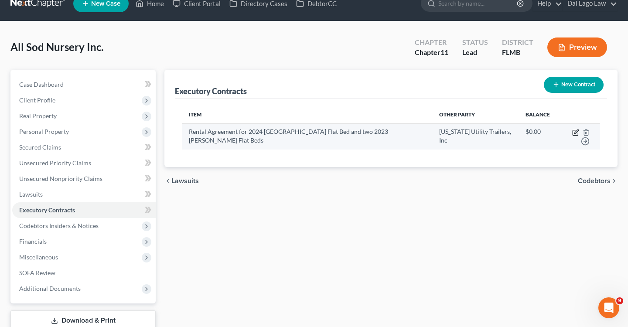
click at [572, 134] on icon "button" at bounding box center [575, 132] width 7 height 7
select select "9"
select select "2"
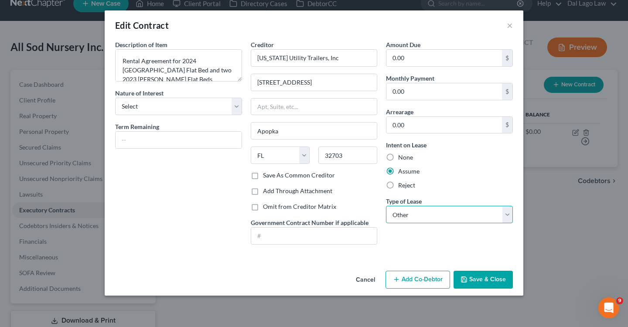
click at [398, 216] on select "Select Real Estate Car Other" at bounding box center [449, 214] width 127 height 17
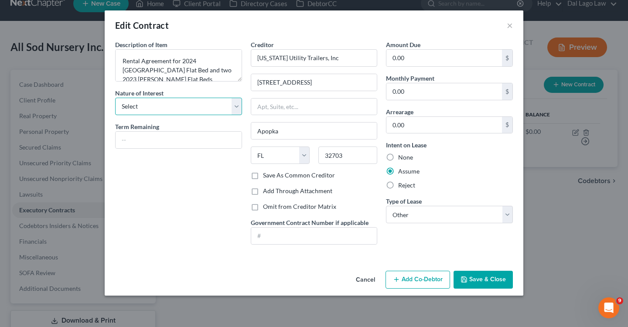
click at [207, 113] on select "Select Purchaser Agent Lessor Lessee" at bounding box center [178, 106] width 127 height 17
click at [152, 139] on input "text" at bounding box center [179, 140] width 126 height 17
click at [127, 169] on div "Description of non-residential real property * Description of Item * Rental Agr…" at bounding box center [179, 145] width 136 height 211
click at [508, 30] on button "×" at bounding box center [510, 25] width 6 height 10
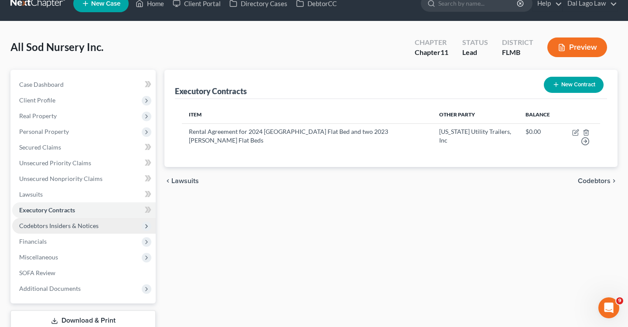
click at [117, 232] on span "Codebtors Insiders & Notices" at bounding box center [83, 226] width 143 height 16
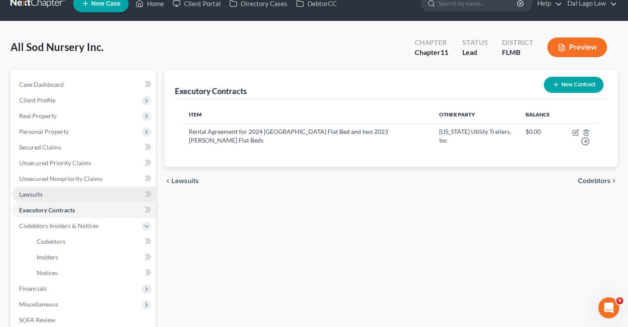
click at [103, 198] on link "Lawsuits" at bounding box center [83, 195] width 143 height 16
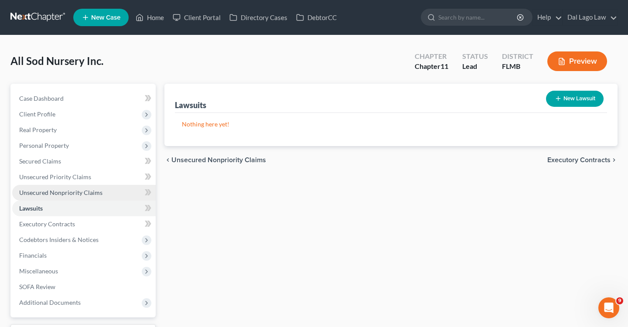
click at [89, 185] on link "Unsecured Nonpriority Claims" at bounding box center [83, 193] width 143 height 16
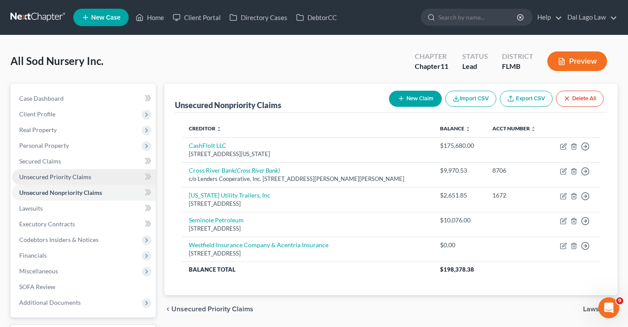
click at [42, 173] on span "Unsecured Priority Claims" at bounding box center [55, 176] width 72 height 7
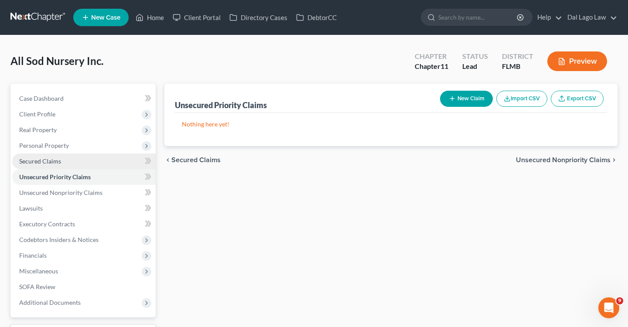
click at [51, 160] on span "Secured Claims" at bounding box center [40, 160] width 42 height 7
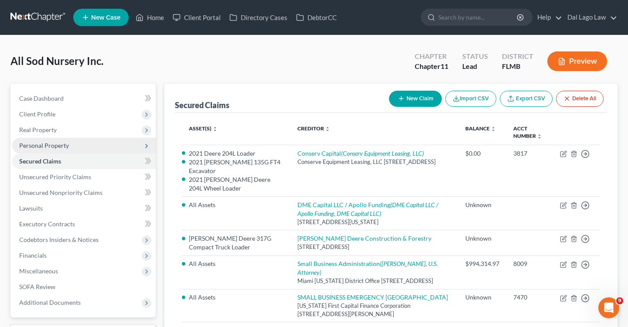
click at [51, 145] on span "Personal Property" at bounding box center [44, 145] width 50 height 7
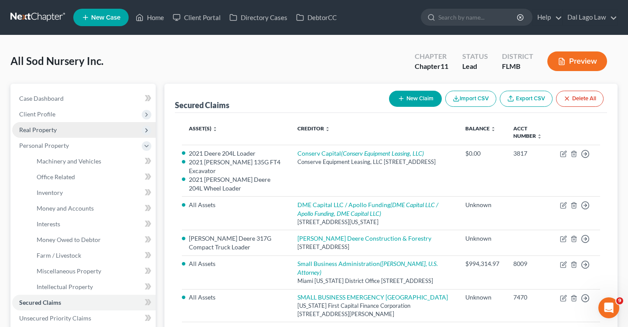
click at [50, 130] on span "Real Property" at bounding box center [38, 129] width 38 height 7
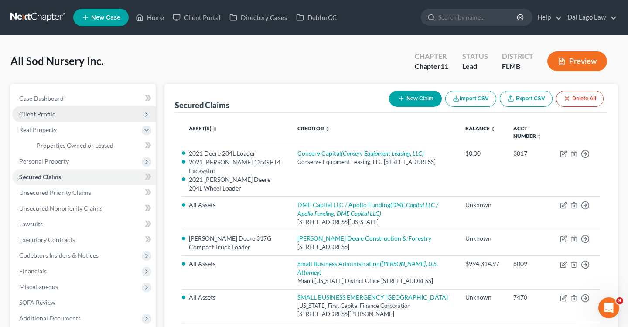
click at [48, 113] on span "Client Profile" at bounding box center [37, 113] width 36 height 7
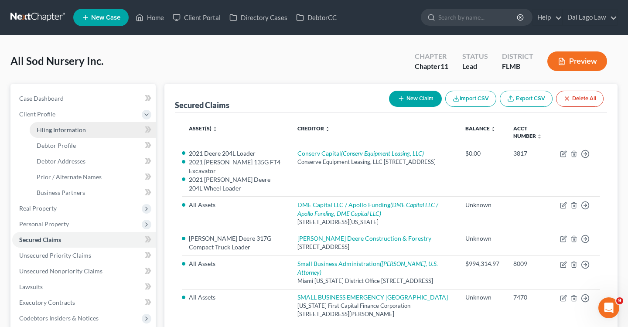
click at [60, 129] on span "Filing Information" at bounding box center [61, 129] width 49 height 7
select select "3"
select select "1"
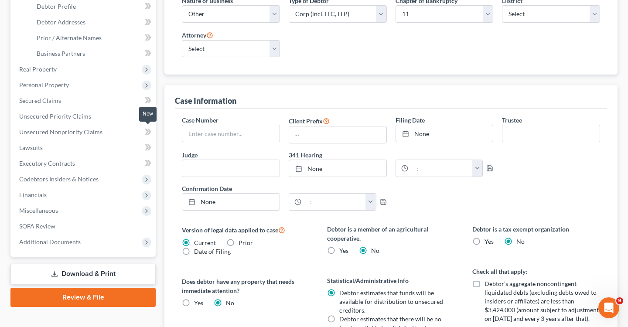
scroll to position [92, 0]
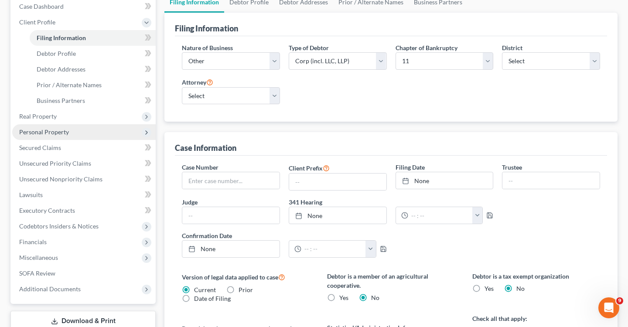
click at [83, 132] on span "Personal Property" at bounding box center [83, 132] width 143 height 16
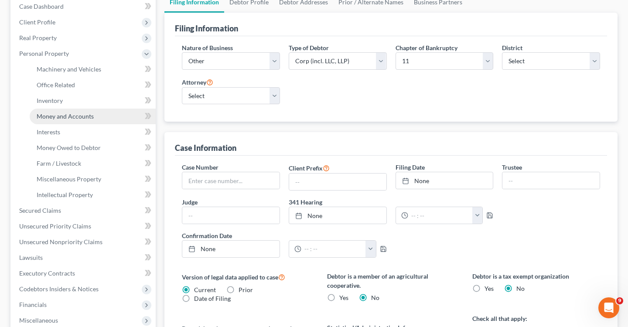
click at [55, 110] on link "Money and Accounts" at bounding box center [93, 117] width 126 height 16
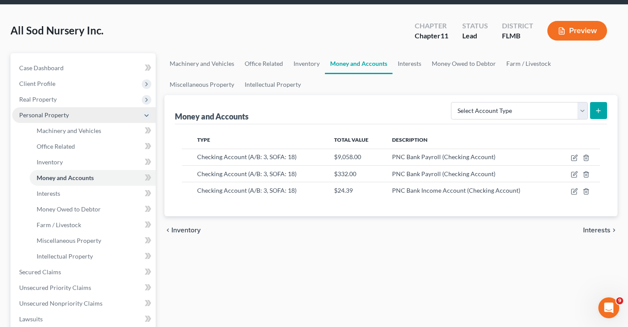
scroll to position [4, 0]
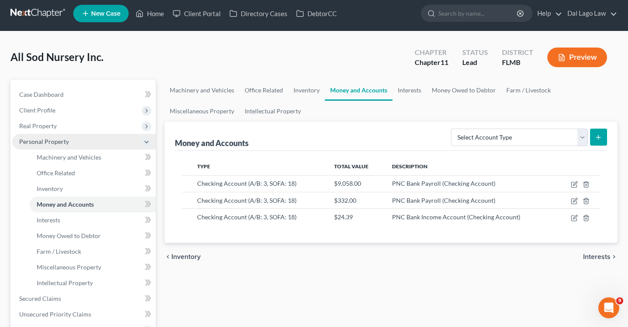
click at [53, 136] on ul "Case Dashboard Payments Invoices Payments Payments Credit Report Client Profile" at bounding box center [83, 267] width 143 height 361
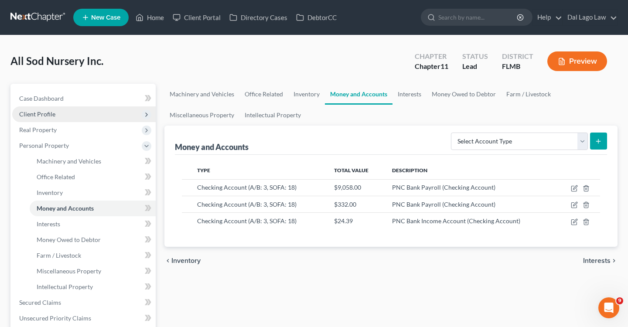
click at [48, 108] on span "Client Profile" at bounding box center [83, 114] width 143 height 16
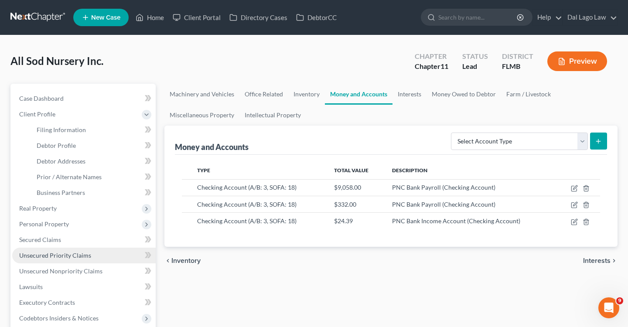
click at [54, 262] on link "Unsecured Priority Claims" at bounding box center [83, 256] width 143 height 16
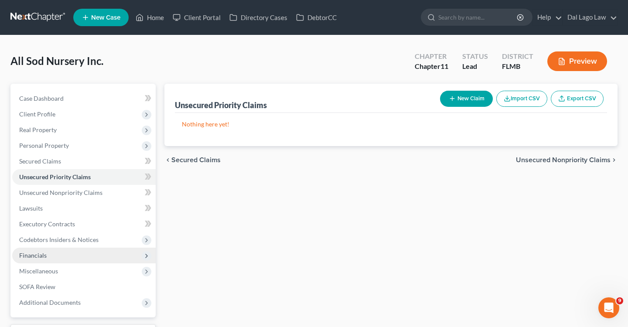
click at [50, 248] on span "Financials" at bounding box center [83, 256] width 143 height 16
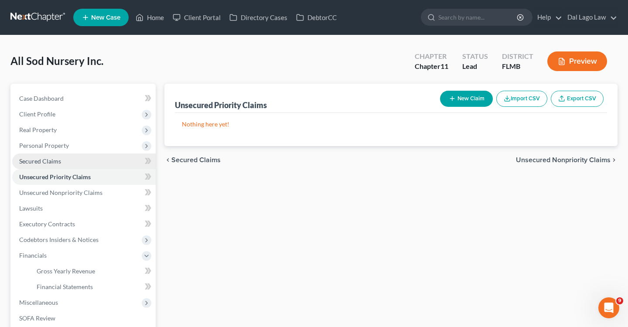
click at [52, 167] on link "Secured Claims" at bounding box center [83, 161] width 143 height 16
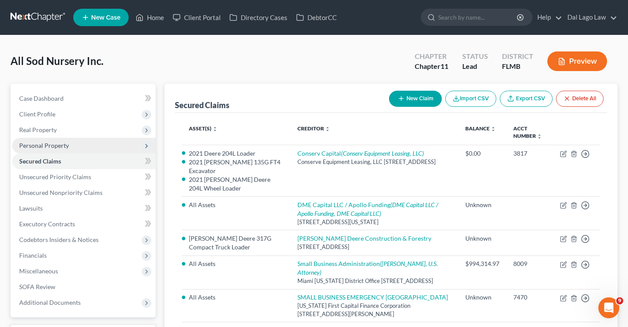
click at [51, 146] on span "Personal Property" at bounding box center [44, 145] width 50 height 7
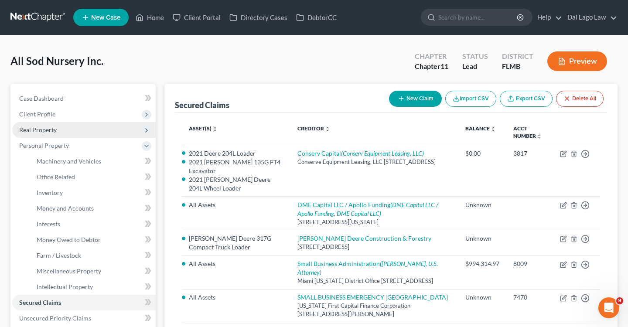
click at [43, 127] on span "Real Property" at bounding box center [38, 129] width 38 height 7
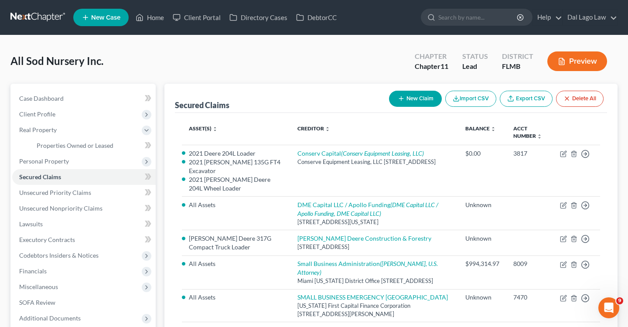
click at [60, 153] on li "Personal Property Vehicles Owned Vehicles Leased Machinery and Vehicles Office …" at bounding box center [83, 161] width 143 height 16
click at [58, 159] on span "Personal Property" at bounding box center [44, 160] width 50 height 7
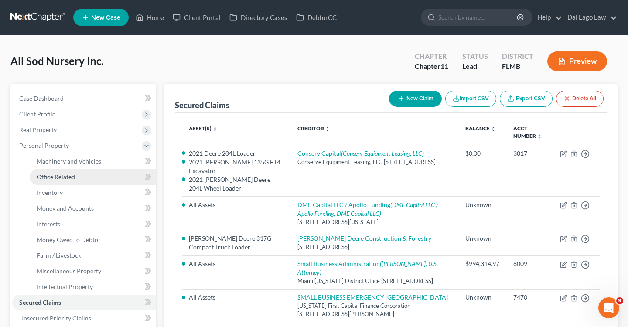
click at [71, 174] on span "Office Related" at bounding box center [56, 176] width 38 height 7
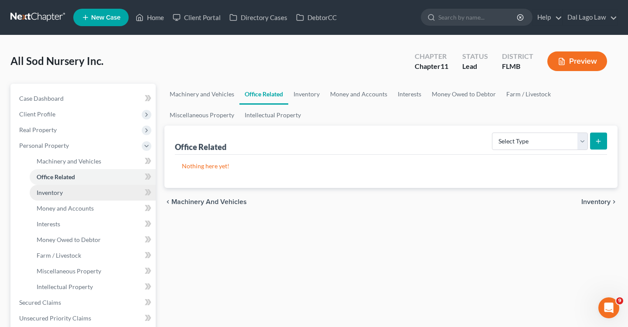
click at [68, 189] on link "Inventory" at bounding box center [93, 193] width 126 height 16
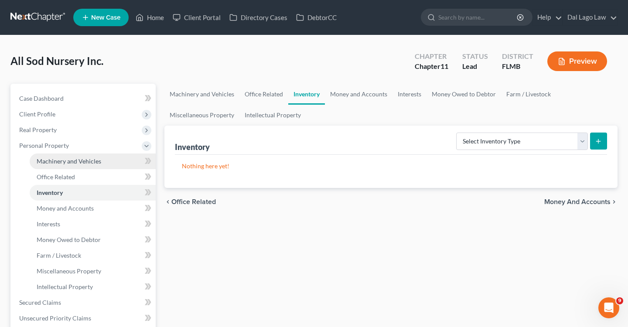
click at [80, 157] on span "Machinery and Vehicles" at bounding box center [69, 160] width 65 height 7
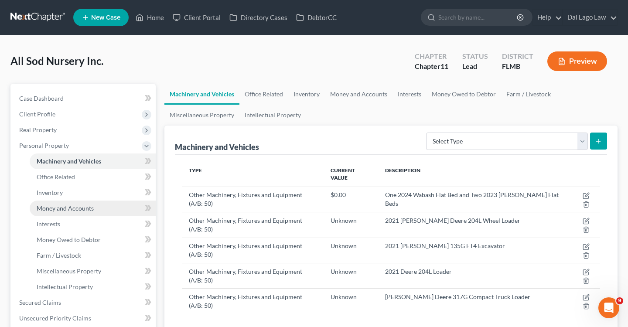
click at [61, 208] on span "Money and Accounts" at bounding box center [65, 208] width 57 height 7
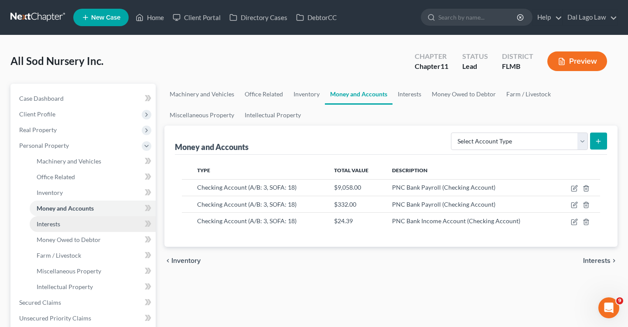
click at [61, 223] on link "Interests" at bounding box center [93, 224] width 126 height 16
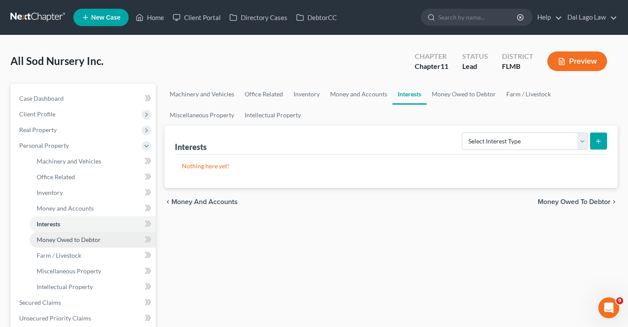
click at [68, 246] on link "Money Owed to Debtor" at bounding box center [93, 240] width 126 height 16
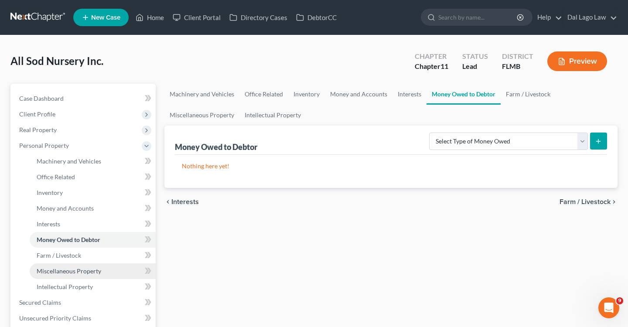
click at [55, 264] on link "Miscellaneous Property" at bounding box center [93, 271] width 126 height 16
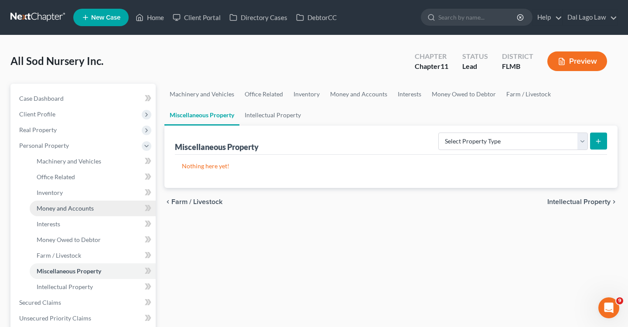
click at [49, 211] on link "Money and Accounts" at bounding box center [93, 209] width 126 height 16
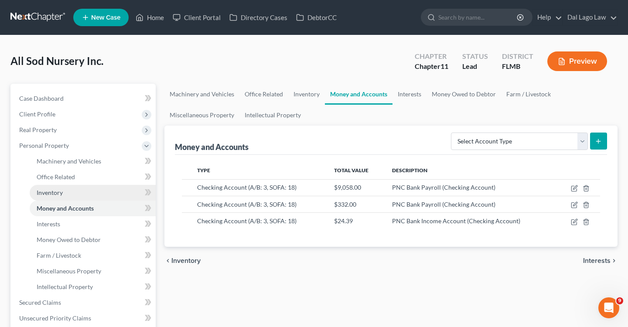
click at [44, 188] on link "Inventory" at bounding box center [93, 193] width 126 height 16
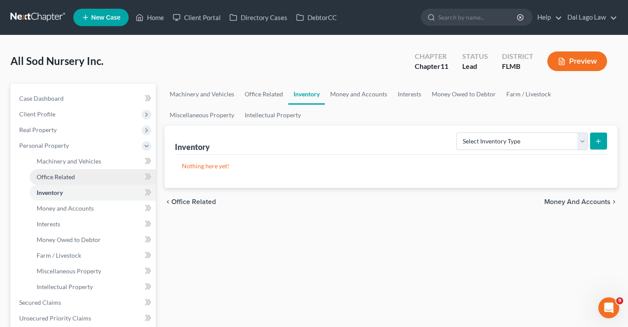
click at [46, 174] on span "Office Related" at bounding box center [56, 176] width 38 height 7
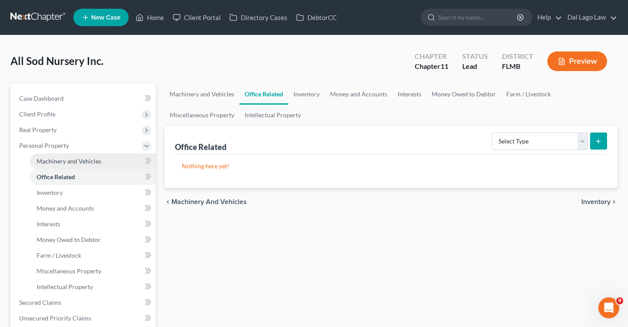
click at [47, 160] on span "Machinery and Vehicles" at bounding box center [69, 160] width 65 height 7
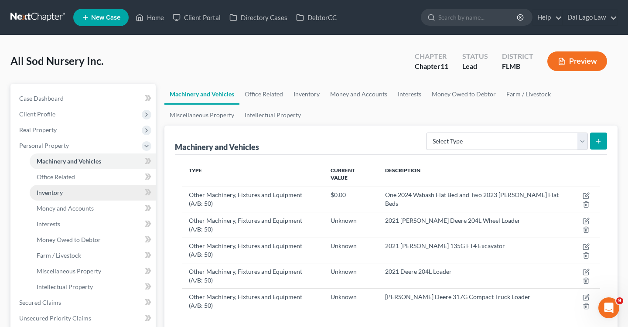
click at [54, 188] on link "Inventory" at bounding box center [93, 193] width 126 height 16
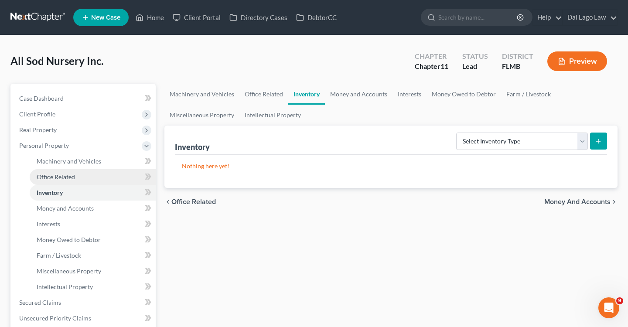
click at [64, 175] on span "Office Related" at bounding box center [56, 176] width 38 height 7
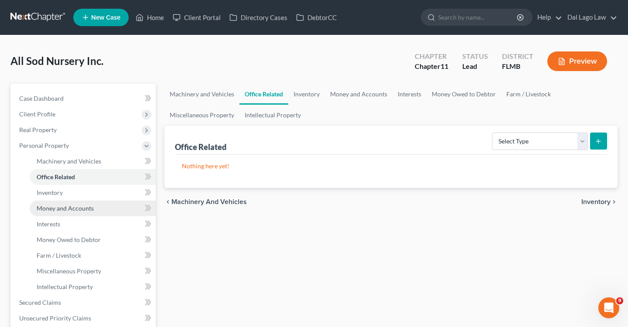
click at [52, 209] on span "Money and Accounts" at bounding box center [65, 208] width 57 height 7
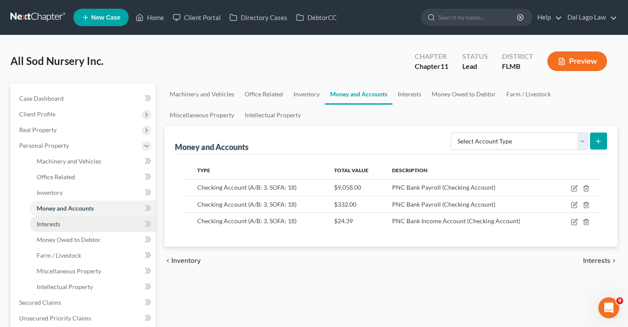
click at [48, 229] on link "Interests" at bounding box center [93, 224] width 126 height 16
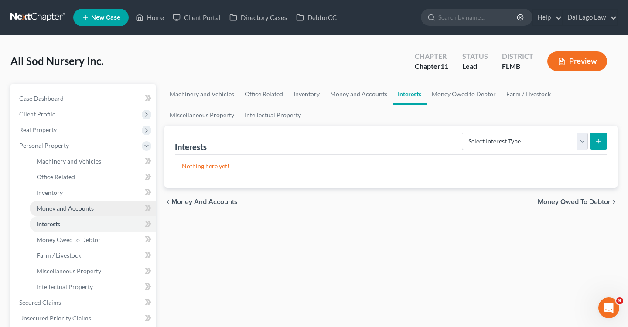
click at [51, 207] on span "Money and Accounts" at bounding box center [65, 208] width 57 height 7
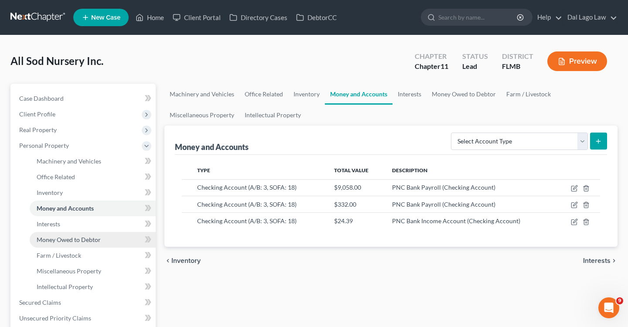
click at [51, 239] on span "Money Owed to Debtor" at bounding box center [69, 239] width 64 height 7
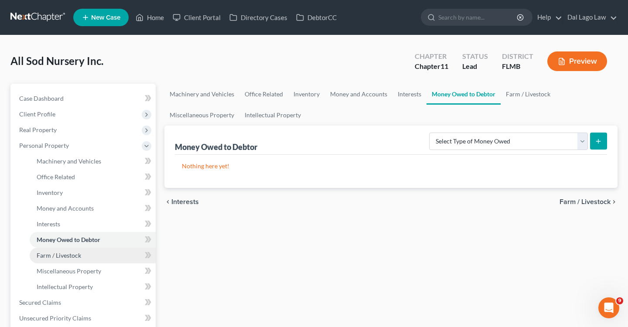
click at [54, 257] on span "Farm / Livestock" at bounding box center [59, 255] width 44 height 7
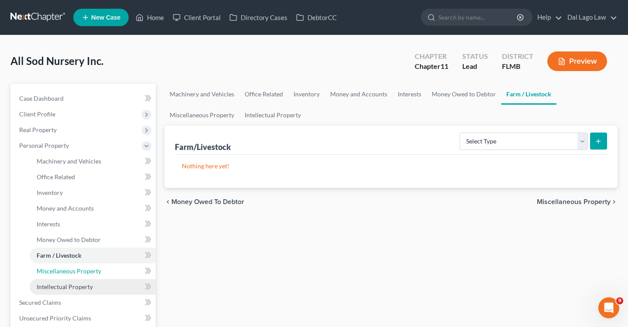
drag, startPoint x: 60, startPoint y: 271, endPoint x: 60, endPoint y: 280, distance: 9.2
click at [60, 271] on span "Miscellaneous Property" at bounding box center [69, 270] width 65 height 7
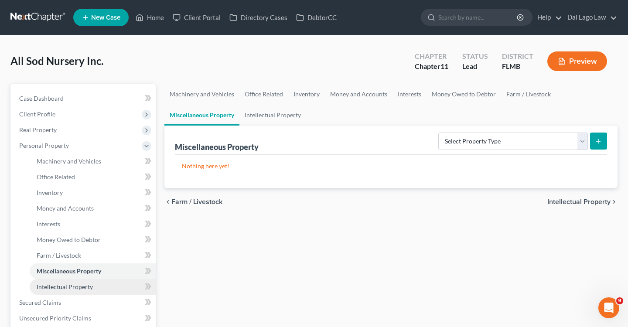
click at [61, 286] on span "Intellectual Property" at bounding box center [65, 286] width 56 height 7
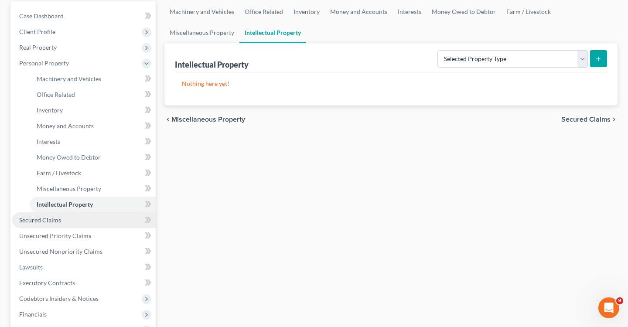
scroll to position [87, 0]
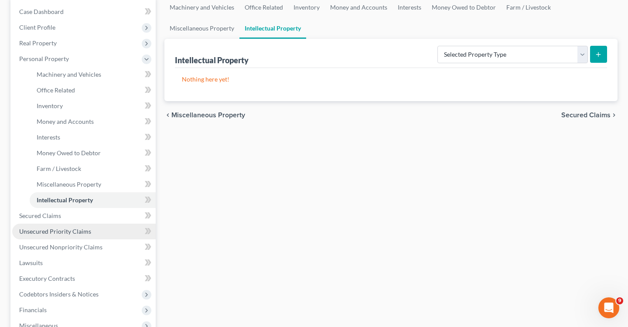
click at [30, 228] on span "Unsecured Priority Claims" at bounding box center [55, 231] width 72 height 7
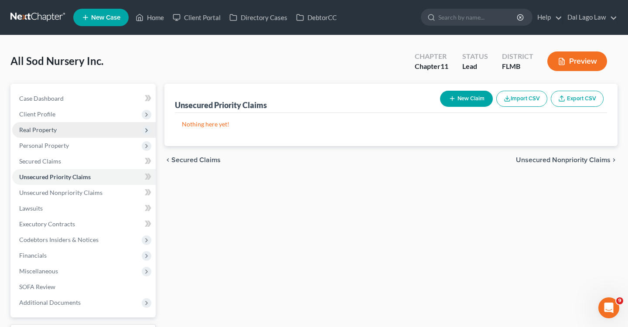
click at [48, 127] on span "Real Property" at bounding box center [38, 129] width 38 height 7
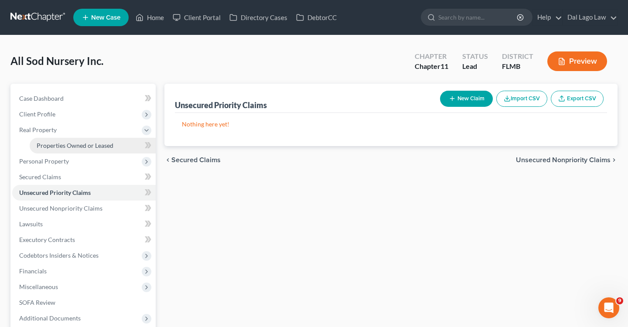
click at [85, 144] on span "Properties Owned or Leased" at bounding box center [75, 145] width 77 height 7
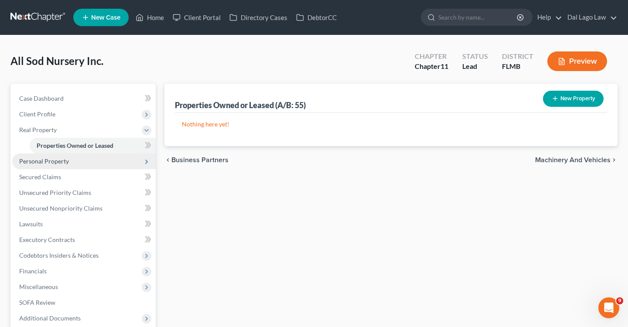
click at [88, 167] on span "Personal Property" at bounding box center [83, 161] width 143 height 16
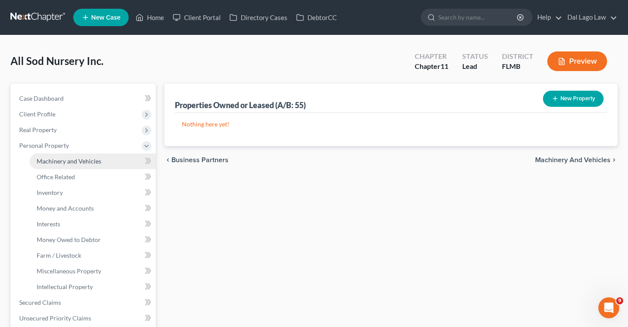
click at [79, 167] on link "Machinery and Vehicles" at bounding box center [93, 161] width 126 height 16
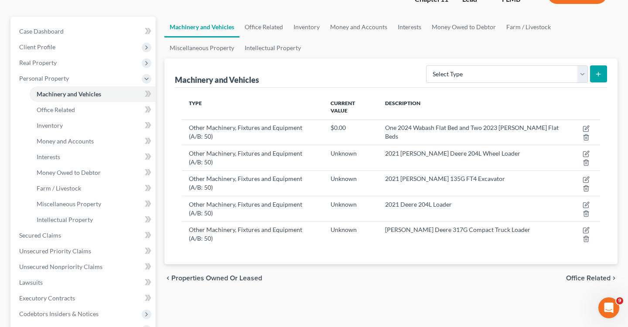
scroll to position [72, 0]
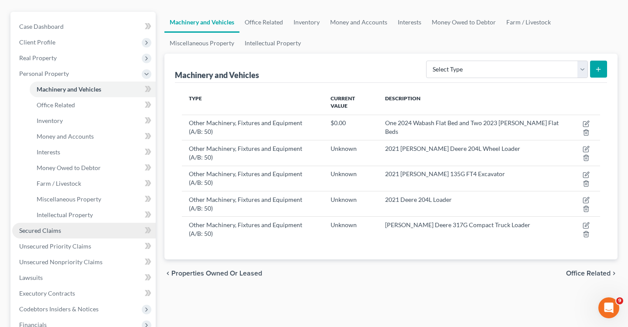
click at [55, 229] on span "Secured Claims" at bounding box center [40, 230] width 42 height 7
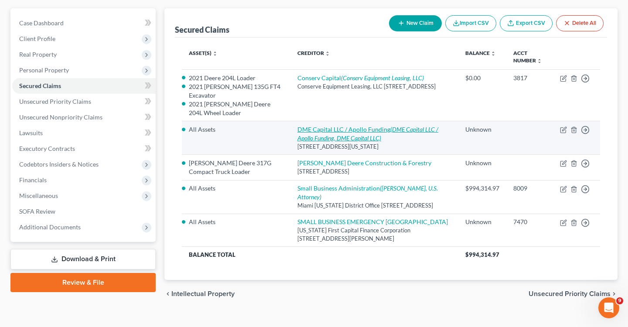
scroll to position [78, 0]
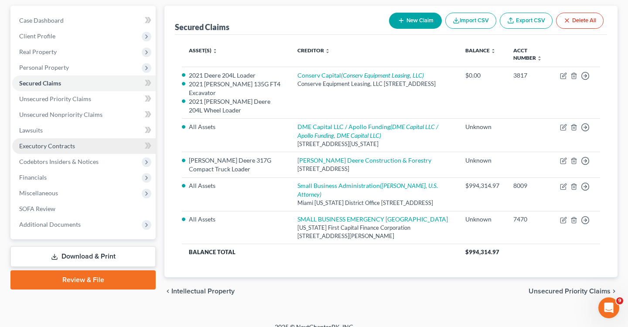
click at [41, 147] on span "Executory Contracts" at bounding box center [47, 145] width 56 height 7
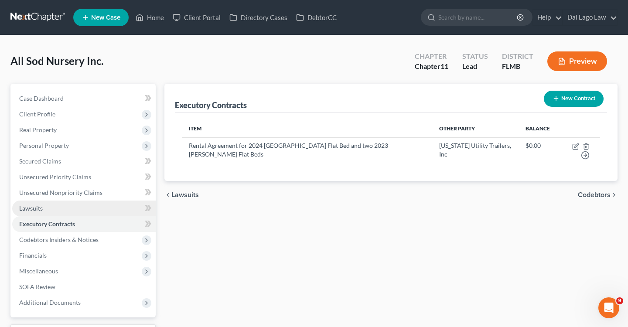
click at [39, 209] on span "Lawsuits" at bounding box center [31, 208] width 24 height 7
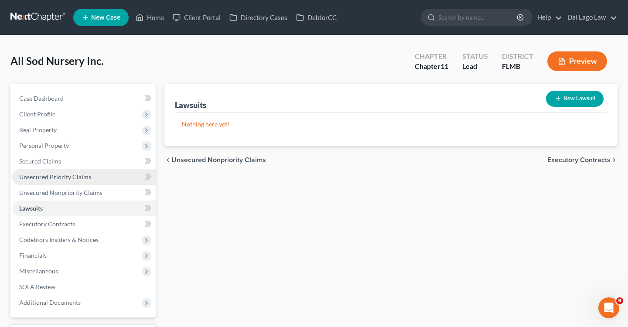
click at [44, 177] on span "Unsecured Priority Claims" at bounding box center [55, 176] width 72 height 7
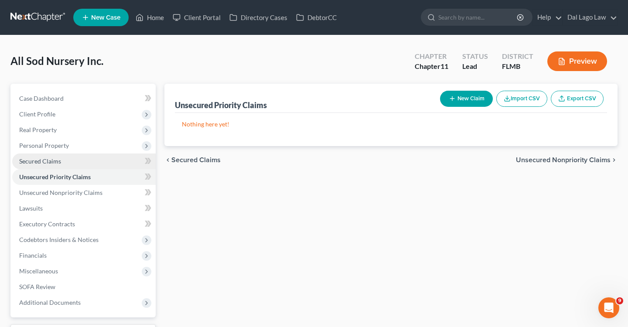
click at [41, 153] on link "Secured Claims" at bounding box center [83, 161] width 143 height 16
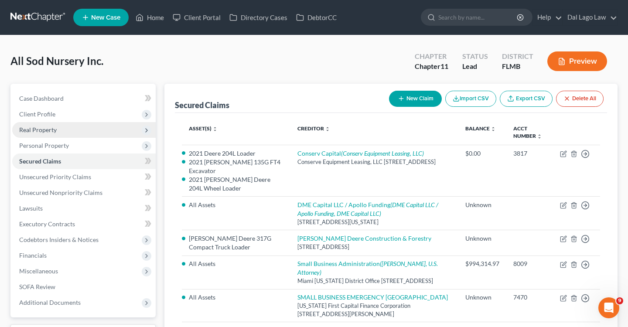
click at [41, 136] on span "Real Property" at bounding box center [83, 130] width 143 height 16
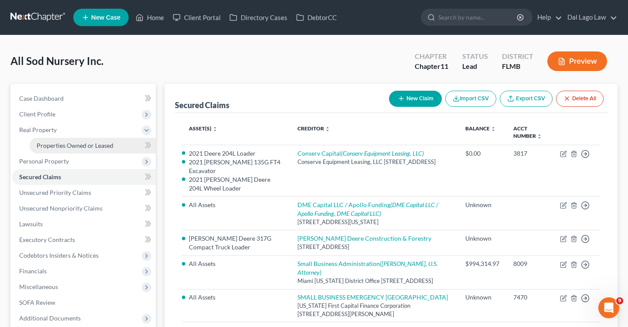
click at [66, 140] on link "Properties Owned or Leased" at bounding box center [93, 146] width 126 height 16
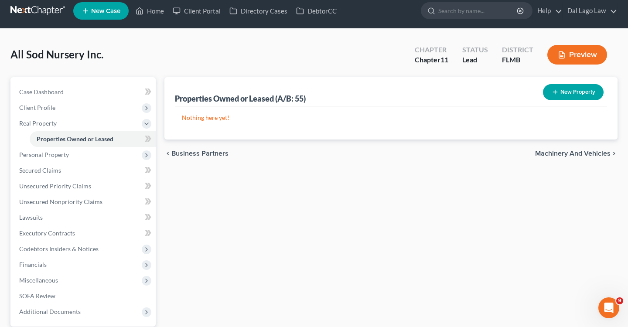
scroll to position [9, 0]
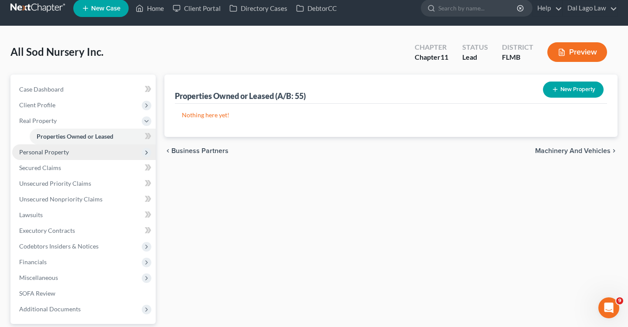
click at [75, 154] on span "Personal Property" at bounding box center [83, 152] width 143 height 16
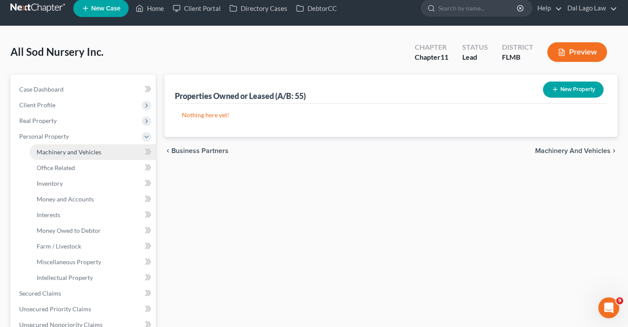
click at [70, 156] on link "Machinery and Vehicles" at bounding box center [93, 152] width 126 height 16
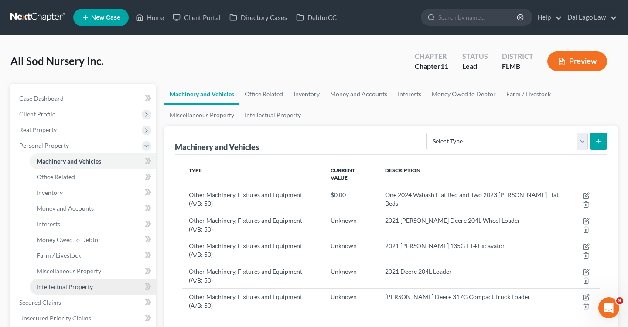
click at [61, 285] on span "Intellectual Property" at bounding box center [65, 286] width 56 height 7
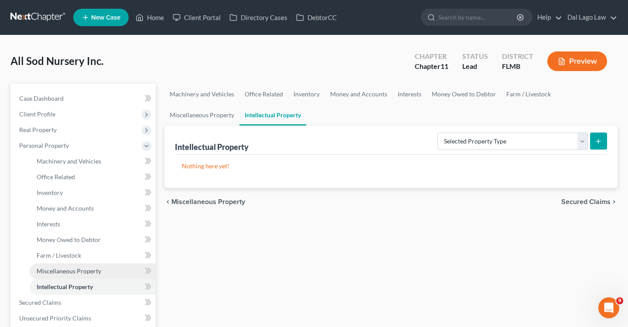
click at [62, 271] on span "Miscellaneous Property" at bounding box center [69, 270] width 65 height 7
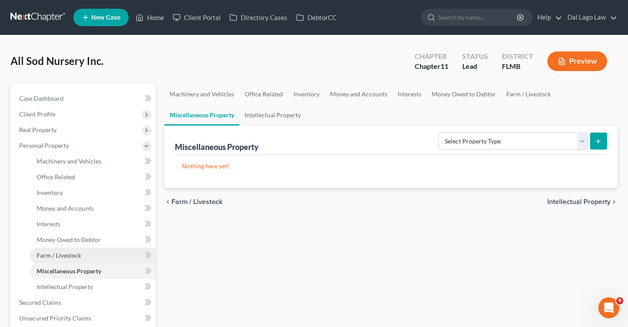
click at [61, 253] on span "Farm / Livestock" at bounding box center [59, 255] width 44 height 7
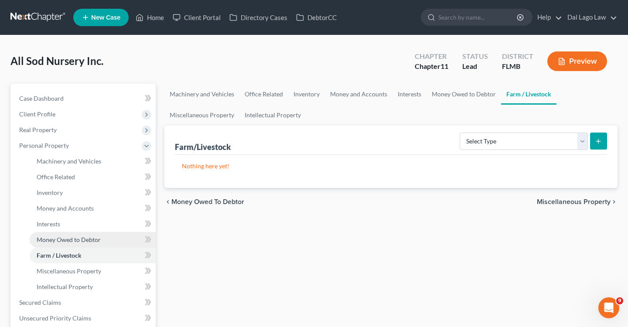
click at [62, 239] on span "Money Owed to Debtor" at bounding box center [69, 239] width 64 height 7
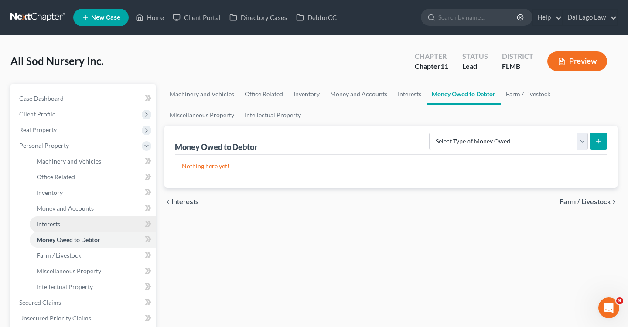
click at [56, 224] on span "Interests" at bounding box center [49, 223] width 24 height 7
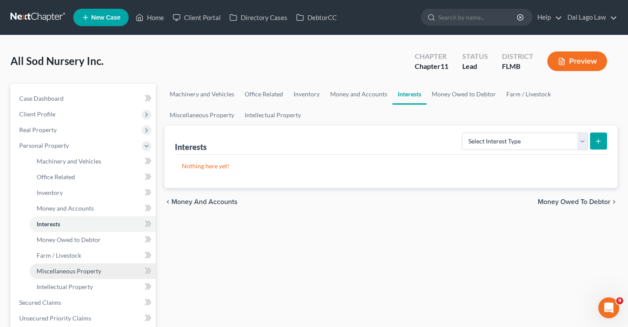
click at [62, 269] on span "Miscellaneous Property" at bounding box center [69, 270] width 65 height 7
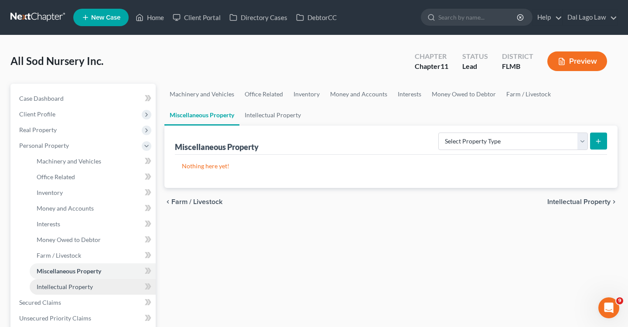
click at [59, 284] on span "Intellectual Property" at bounding box center [65, 286] width 56 height 7
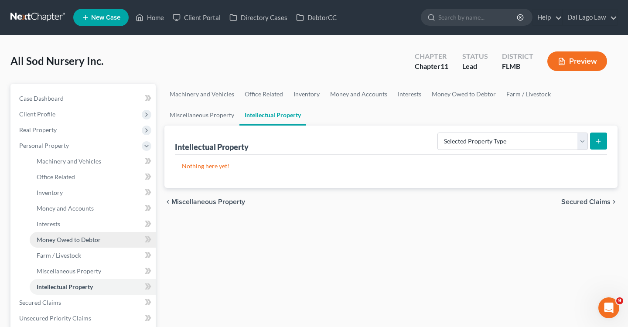
click at [56, 241] on span "Money Owed to Debtor" at bounding box center [69, 239] width 64 height 7
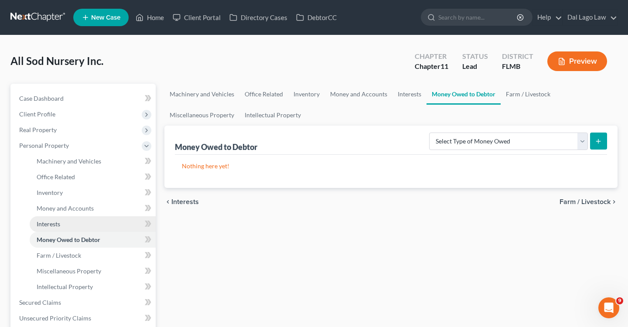
click at [54, 221] on span "Interests" at bounding box center [49, 223] width 24 height 7
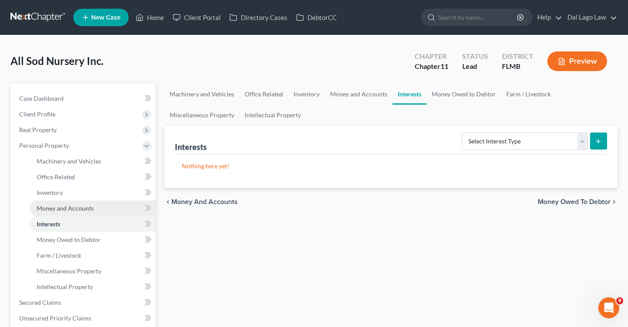
click at [52, 201] on link "Money and Accounts" at bounding box center [93, 209] width 126 height 16
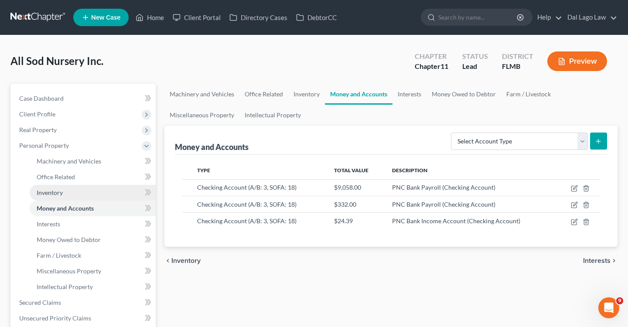
click at [52, 187] on link "Inventory" at bounding box center [93, 193] width 126 height 16
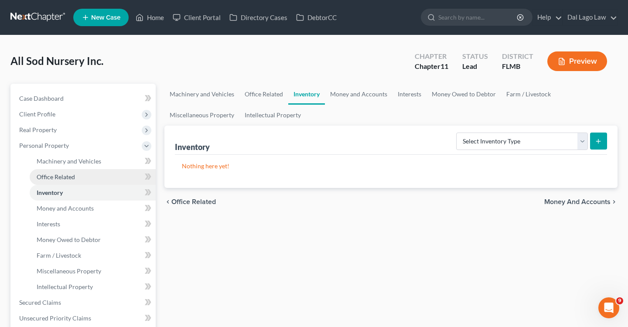
click at [55, 175] on span "Office Related" at bounding box center [56, 176] width 38 height 7
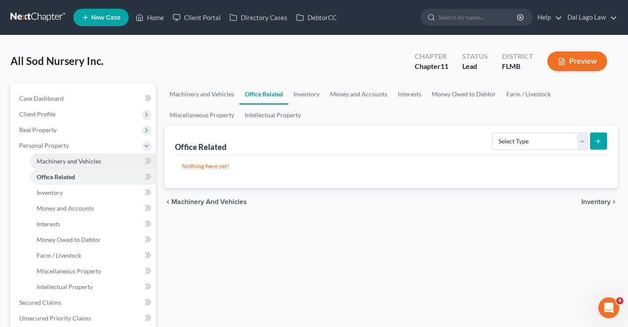
click at [55, 160] on span "Machinery and Vehicles" at bounding box center [69, 160] width 65 height 7
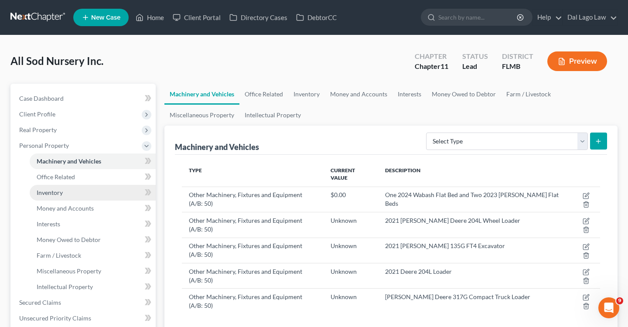
click at [57, 192] on span "Inventory" at bounding box center [50, 192] width 26 height 7
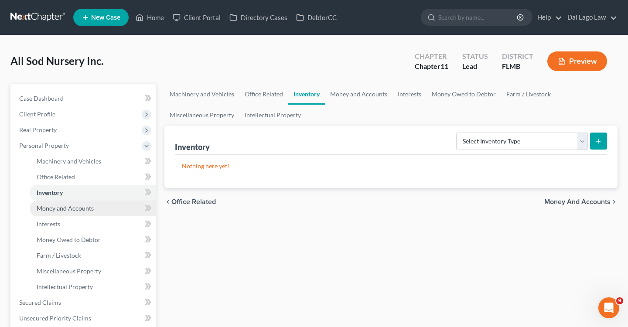
click at [58, 205] on span "Money and Accounts" at bounding box center [65, 208] width 57 height 7
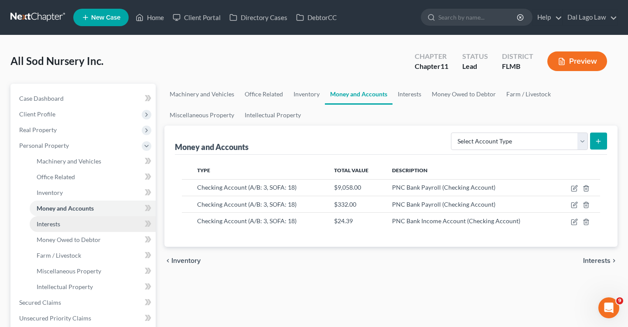
click at [51, 224] on span "Interests" at bounding box center [49, 223] width 24 height 7
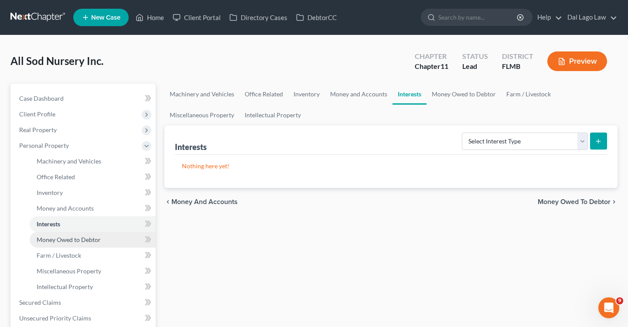
click at [54, 242] on span "Money Owed to Debtor" at bounding box center [69, 239] width 64 height 7
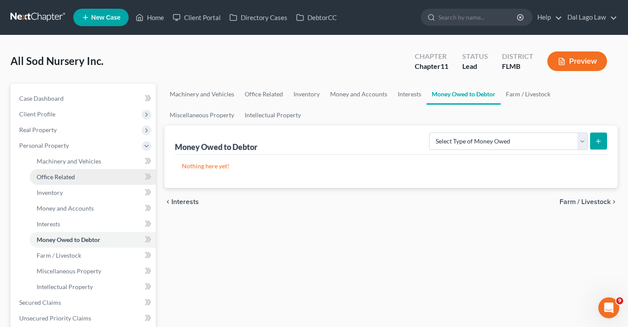
click at [63, 177] on span "Office Related" at bounding box center [56, 176] width 38 height 7
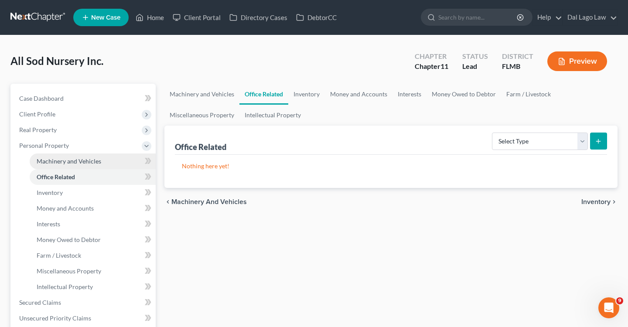
click at [61, 157] on span "Machinery and Vehicles" at bounding box center [69, 160] width 65 height 7
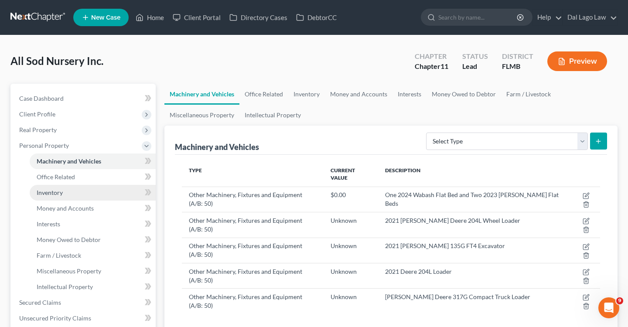
click at [60, 187] on link "Inventory" at bounding box center [93, 193] width 126 height 16
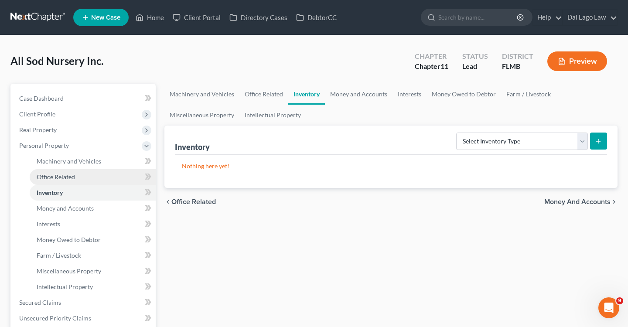
click at [66, 169] on link "Office Related" at bounding box center [93, 177] width 126 height 16
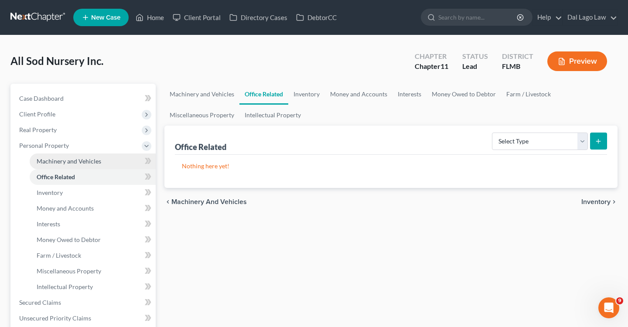
click at [63, 161] on span "Machinery and Vehicles" at bounding box center [69, 160] width 65 height 7
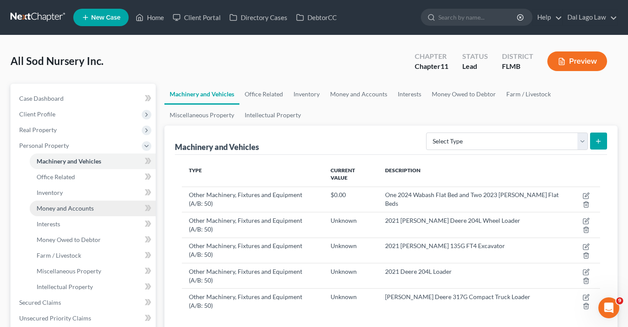
click at [60, 210] on span "Money and Accounts" at bounding box center [65, 208] width 57 height 7
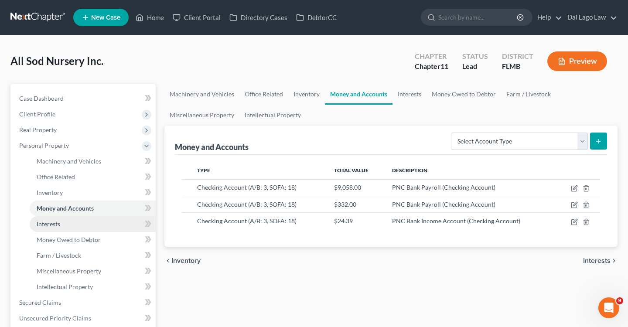
click at [60, 227] on link "Interests" at bounding box center [93, 224] width 126 height 16
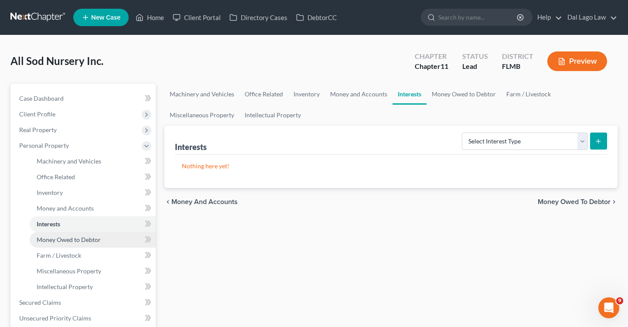
click at [60, 236] on span "Money Owed to Debtor" at bounding box center [69, 239] width 64 height 7
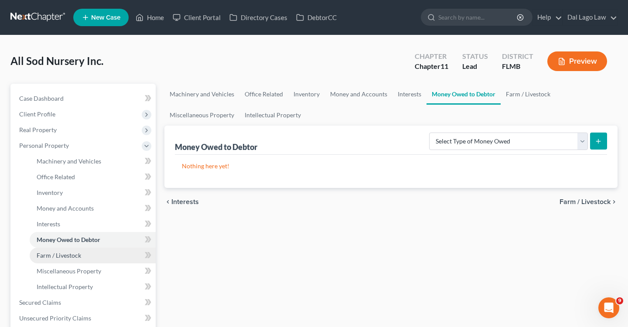
click at [58, 255] on span "Farm / Livestock" at bounding box center [59, 255] width 44 height 7
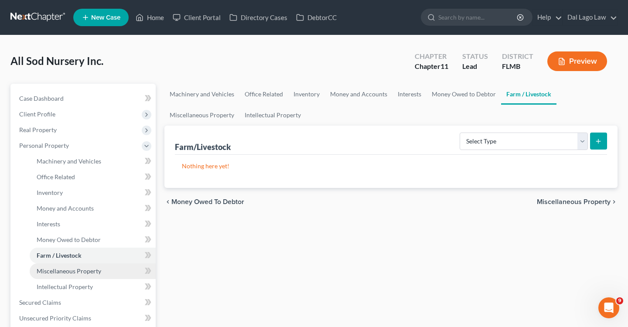
click at [58, 276] on link "Miscellaneous Property" at bounding box center [93, 271] width 126 height 16
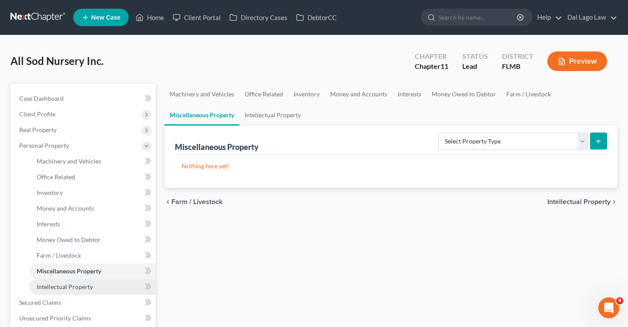
click at [58, 288] on span "Intellectual Property" at bounding box center [65, 286] width 56 height 7
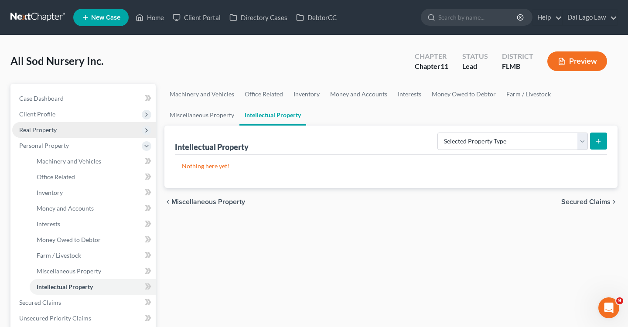
click at [56, 131] on span "Real Property" at bounding box center [83, 130] width 143 height 16
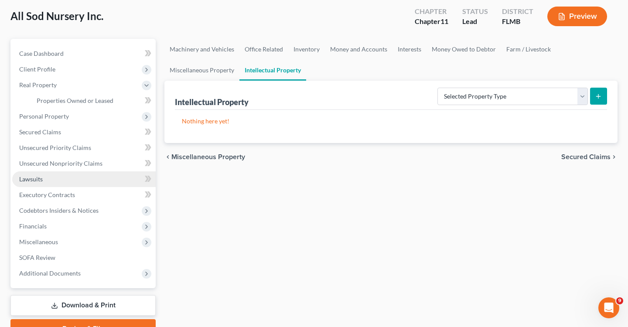
scroll to position [48, 0]
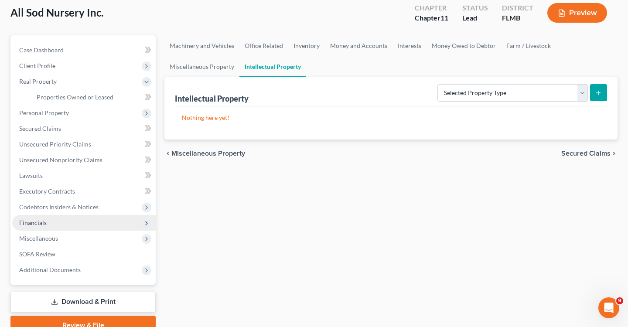
click at [63, 215] on span "Financials" at bounding box center [83, 223] width 143 height 16
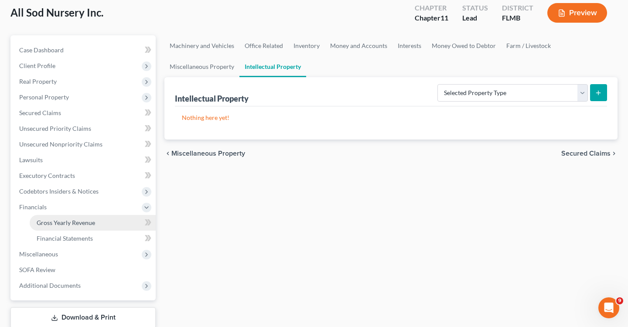
click at [89, 224] on span "Gross Yearly Revenue" at bounding box center [66, 222] width 58 height 7
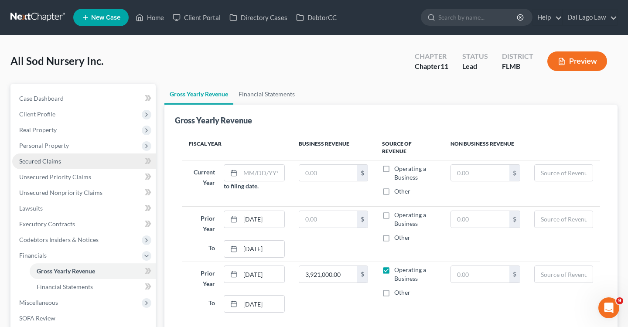
click at [41, 153] on link "Secured Claims" at bounding box center [83, 161] width 143 height 16
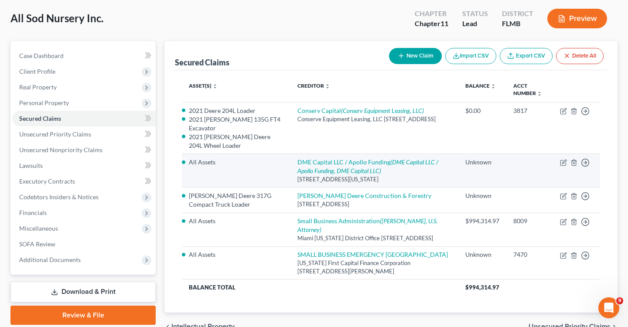
scroll to position [36, 0]
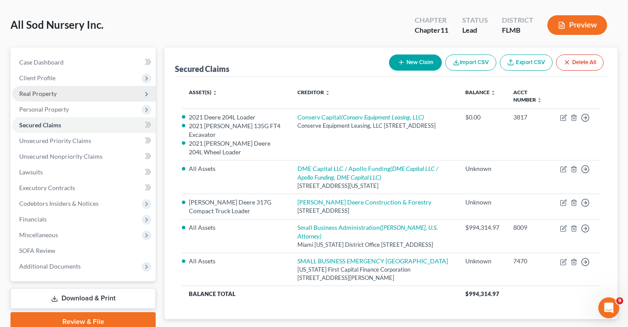
click at [45, 96] on span "Real Property" at bounding box center [38, 93] width 38 height 7
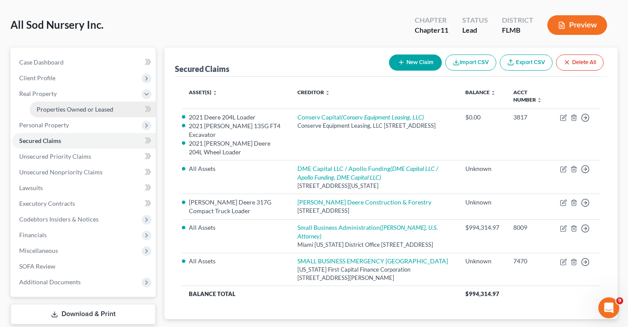
click at [51, 109] on span "Properties Owned or Leased" at bounding box center [75, 109] width 77 height 7
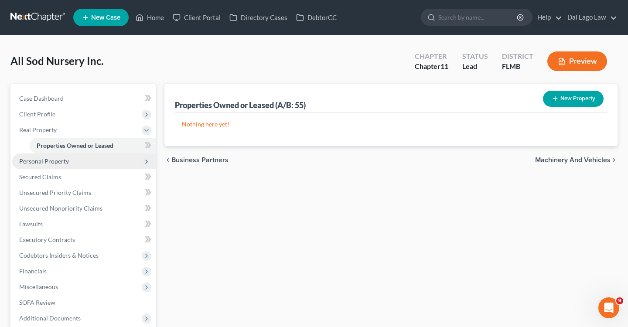
click at [39, 162] on span "Personal Property" at bounding box center [44, 160] width 50 height 7
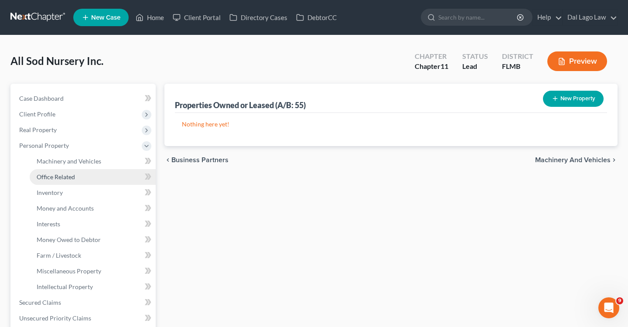
click at [72, 173] on span "Office Related" at bounding box center [56, 176] width 38 height 7
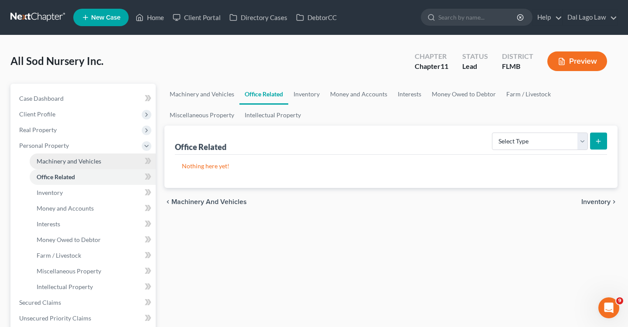
click at [73, 164] on span "Machinery and Vehicles" at bounding box center [69, 160] width 65 height 7
